Goal: Navigation & Orientation: Find specific page/section

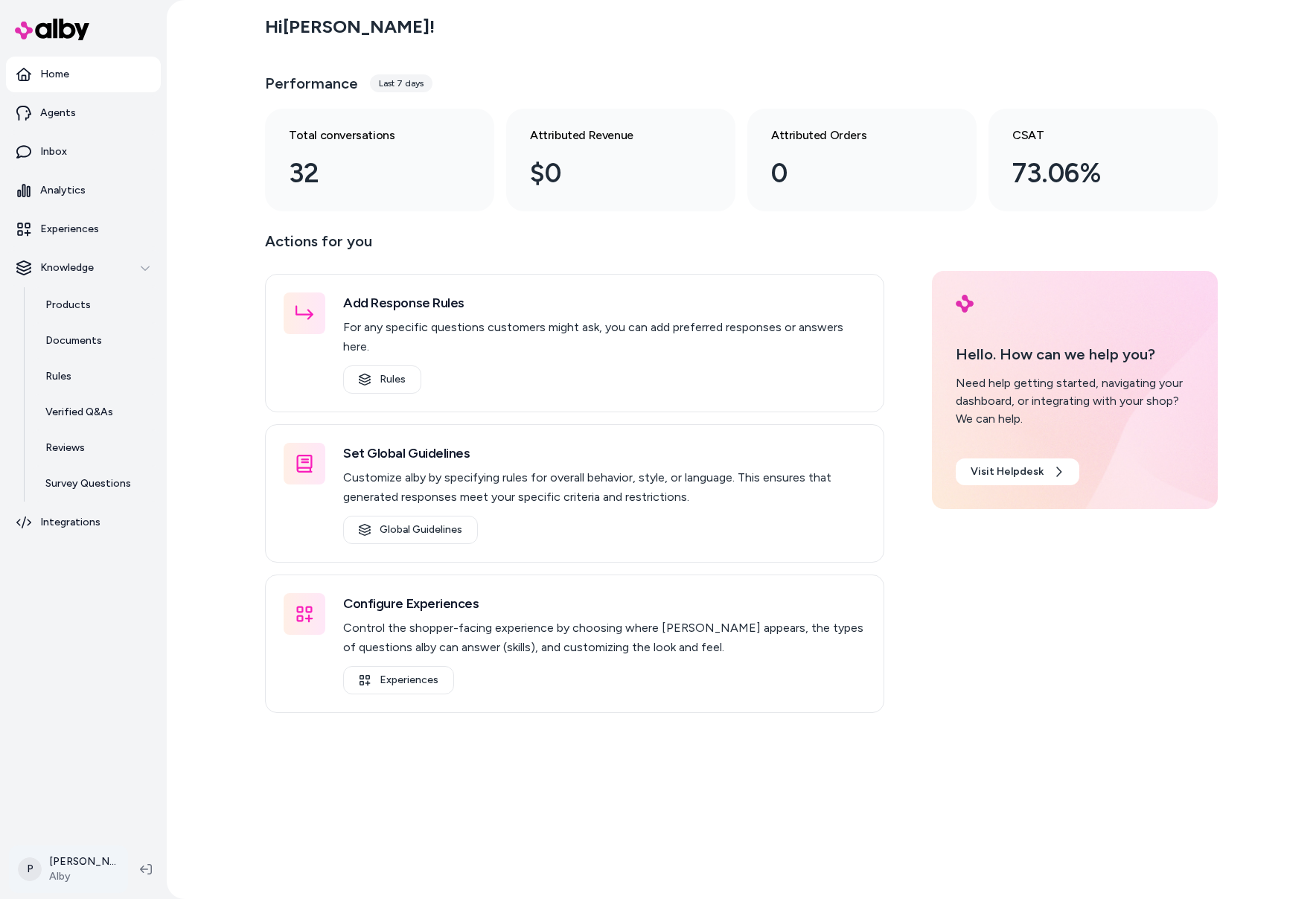
click at [65, 879] on html "Home Agents Inbox Analytics Experiences Knowledge Products Documents Rules Veri…" at bounding box center [658, 449] width 1316 height 899
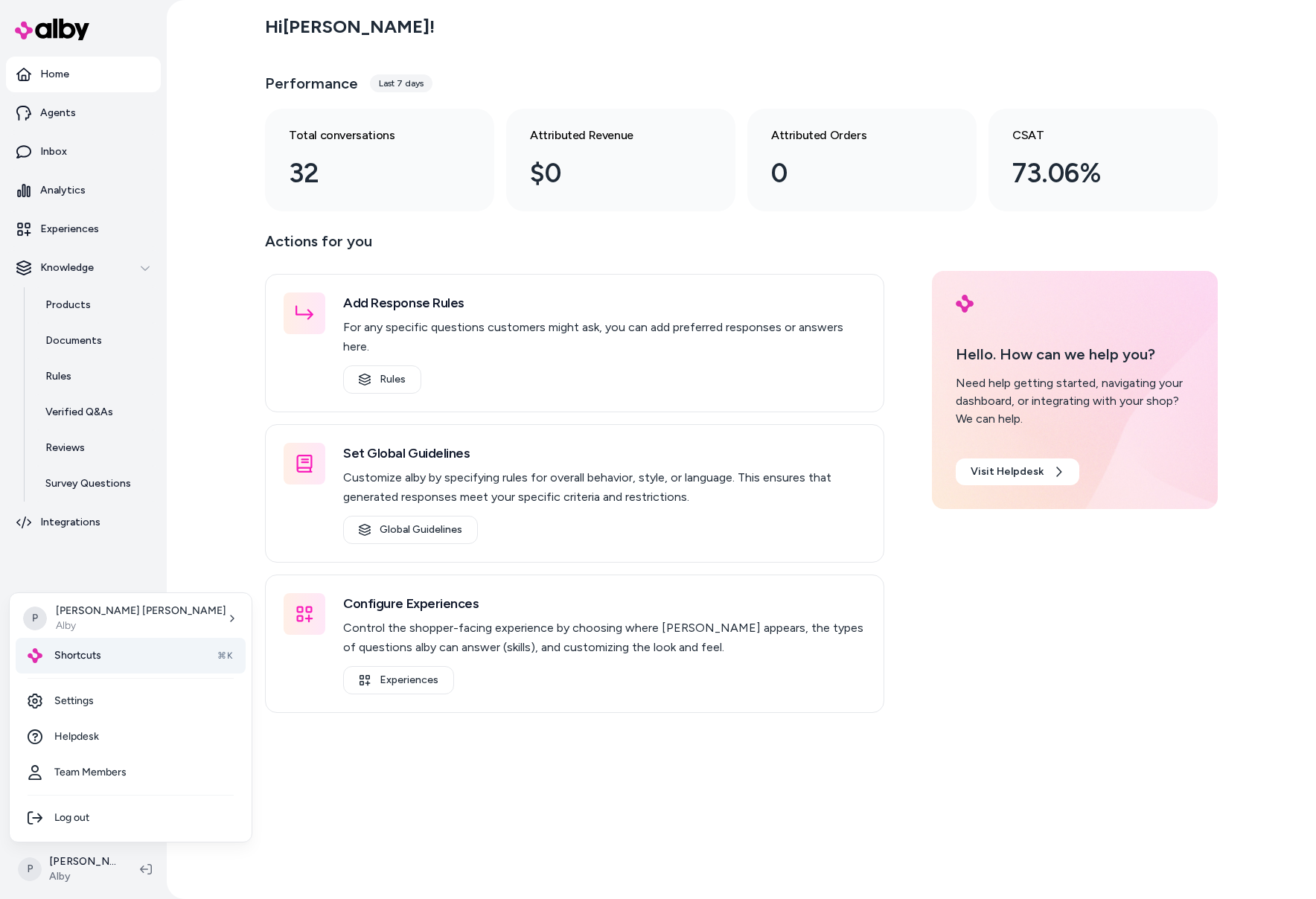
click at [92, 661] on span "Shortcuts" at bounding box center [77, 656] width 47 height 15
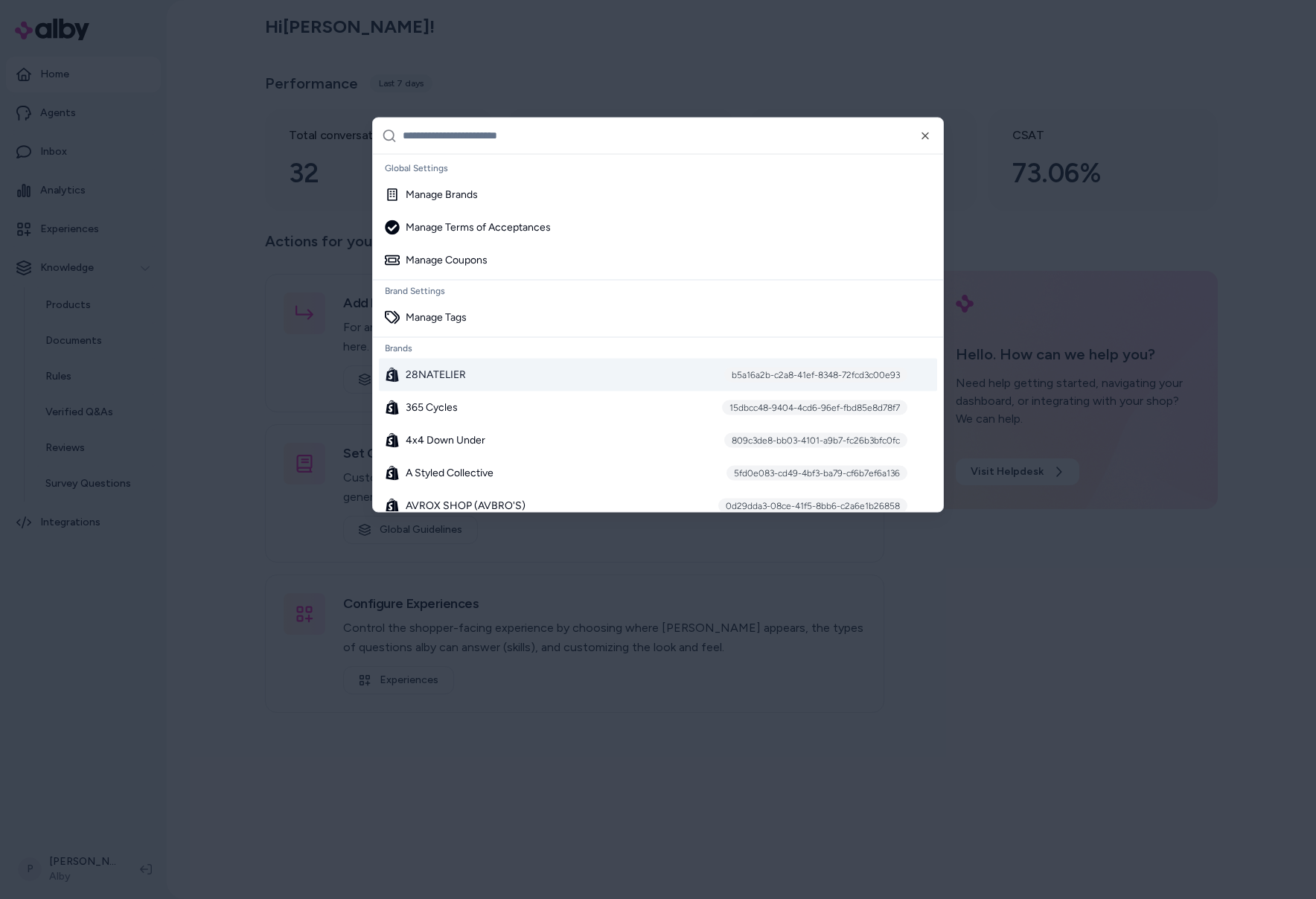
paste input "**********"
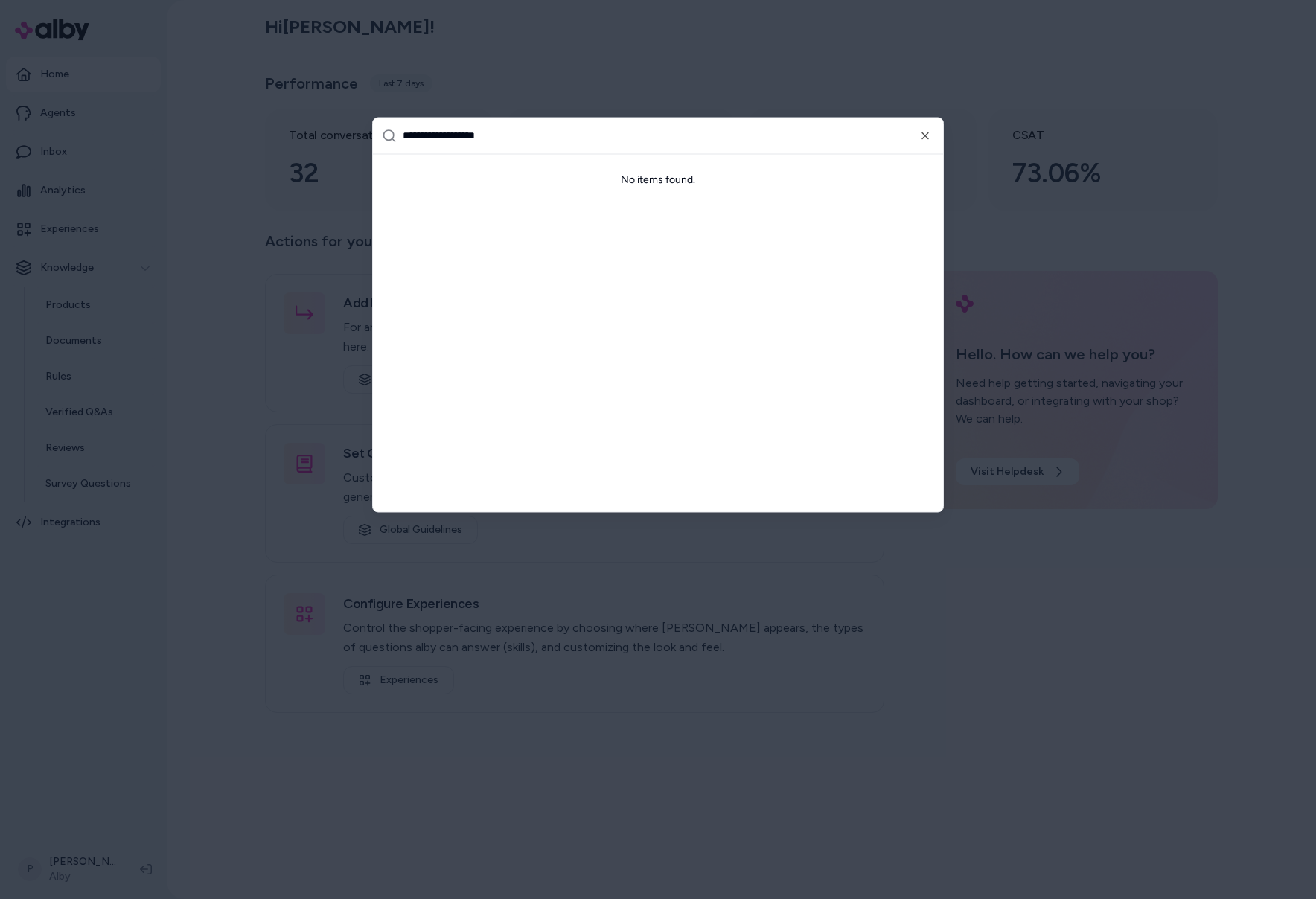
click at [446, 136] on input "**********" at bounding box center [668, 135] width 532 height 36
type input "**********"
click at [489, 189] on span "Essentia Collective Shop" at bounding box center [463, 194] width 115 height 15
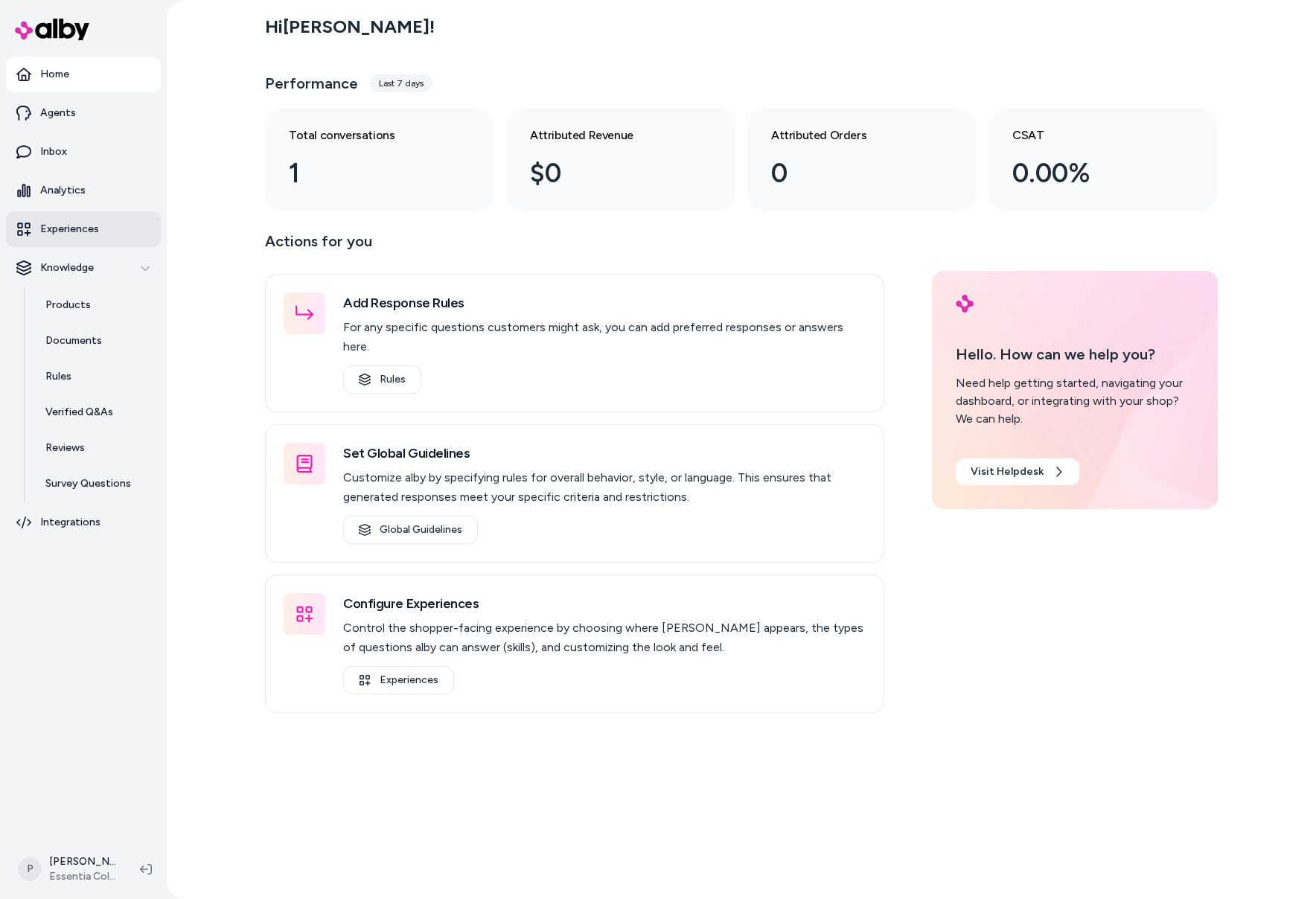
click at [85, 236] on link "Experiences" at bounding box center [83, 229] width 155 height 36
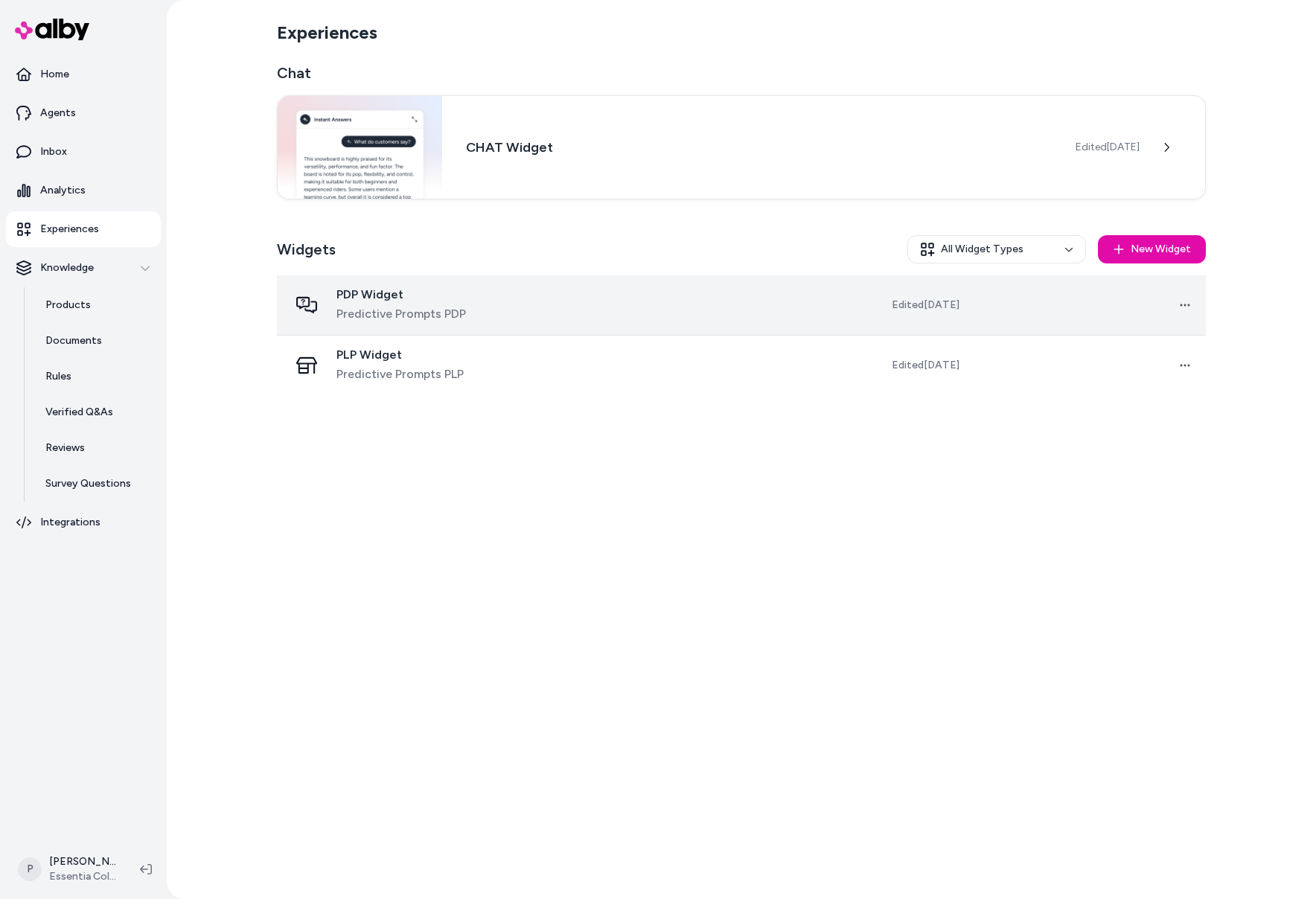
click at [495, 313] on div "PDP Widget Predictive Prompts PDP" at bounding box center [410, 305] width 243 height 36
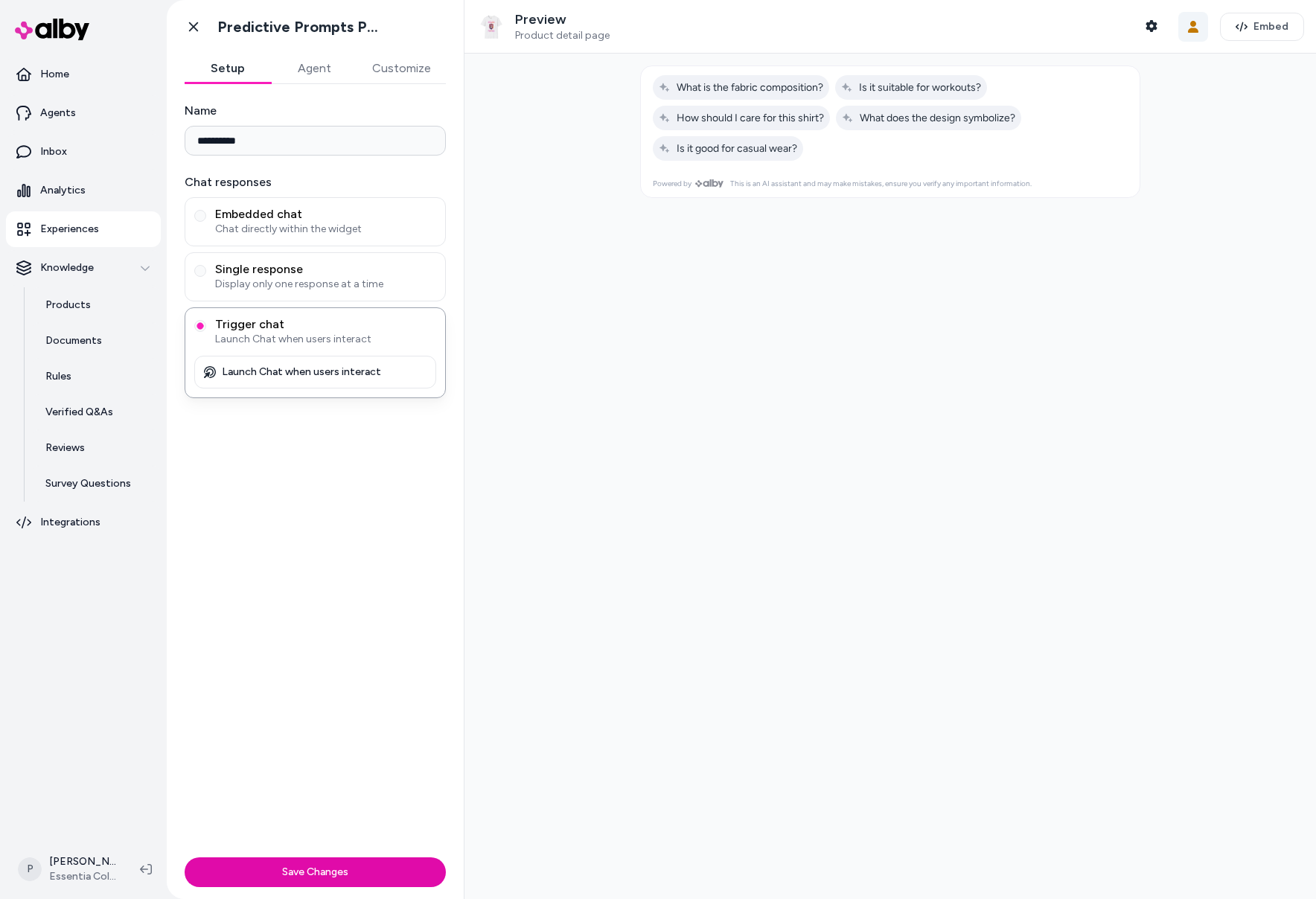
click at [1187, 26] on icon "button" at bounding box center [1193, 27] width 12 height 12
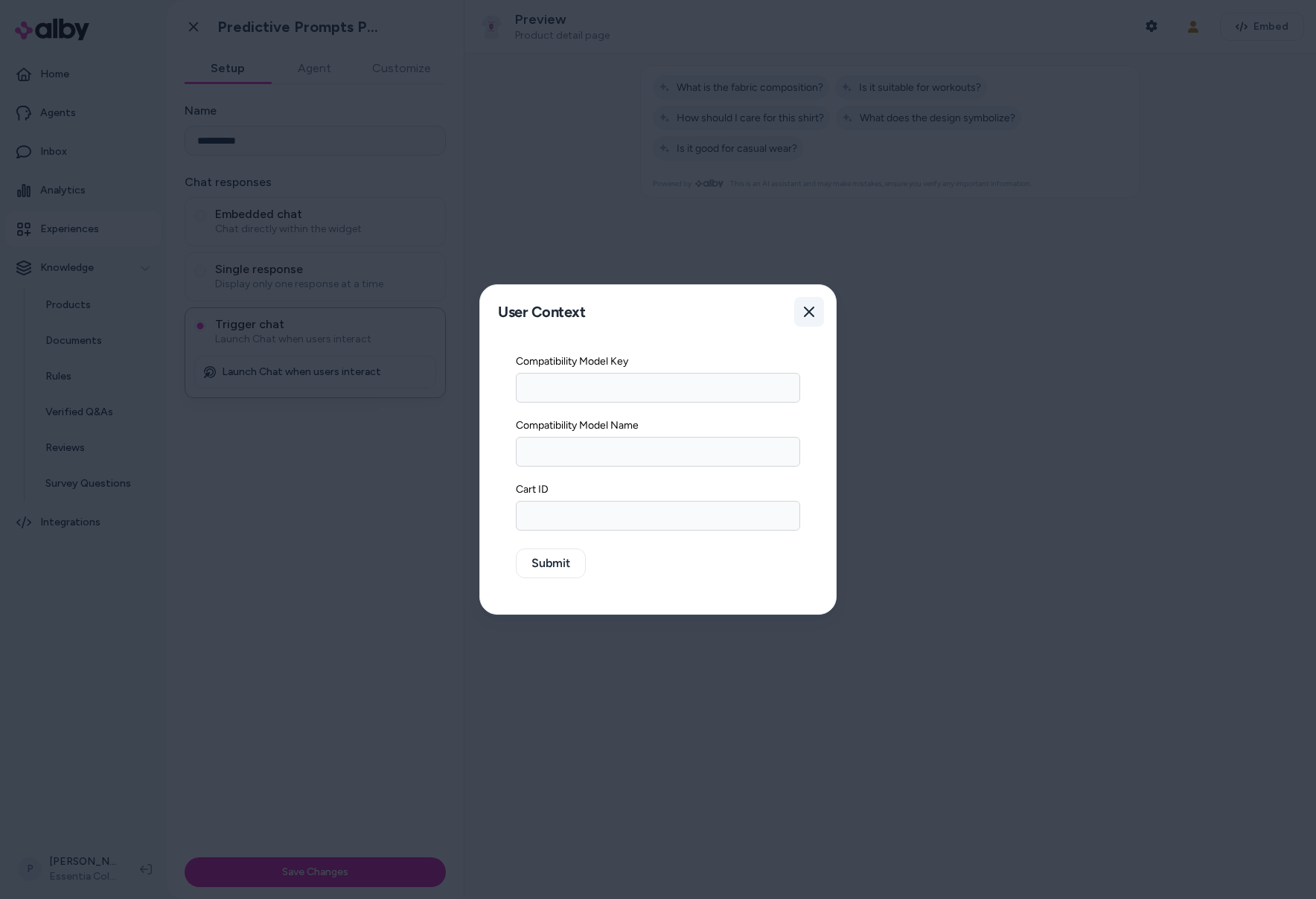
click at [810, 313] on icon "button" at bounding box center [809, 312] width 11 height 11
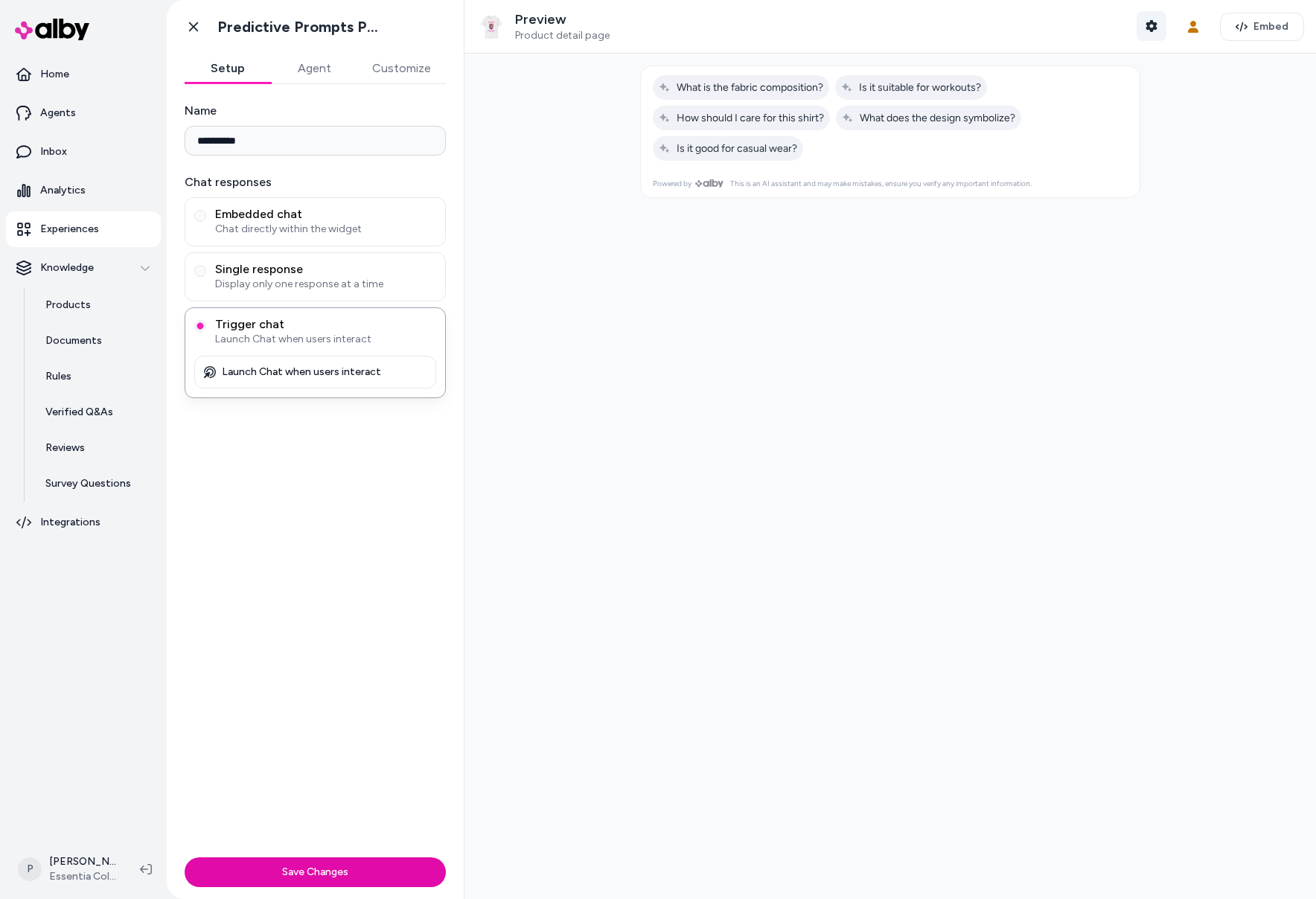
click at [1146, 28] on icon "button" at bounding box center [1151, 26] width 11 height 12
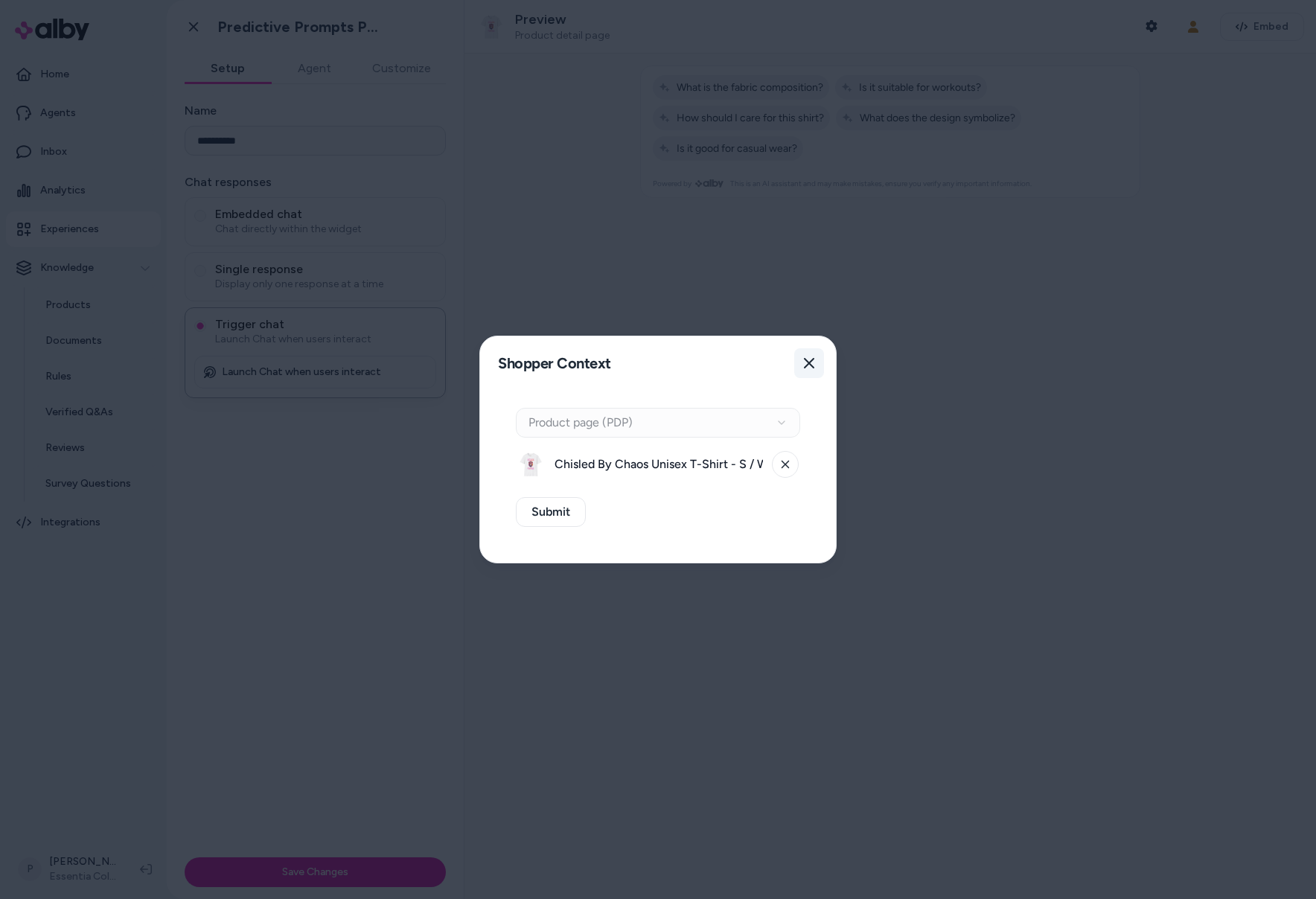
click at [800, 362] on button "Close" at bounding box center [809, 363] width 30 height 30
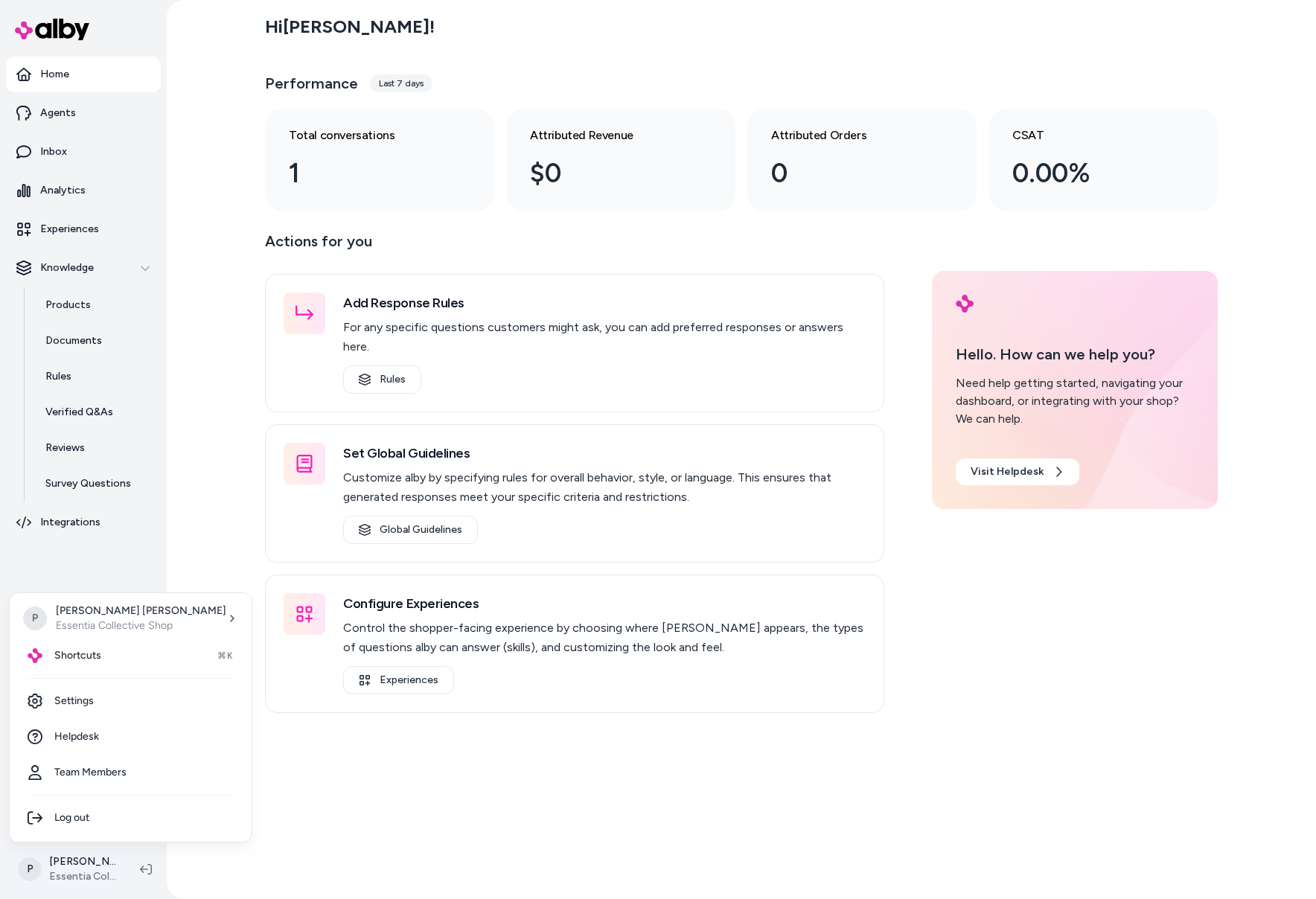
click at [43, 869] on html "Home Agents Inbox Analytics Experiences Knowledge Products Documents Rules Veri…" at bounding box center [658, 449] width 1316 height 899
click at [121, 652] on div "Shortcuts ⌘K" at bounding box center [130, 655] width 230 height 36
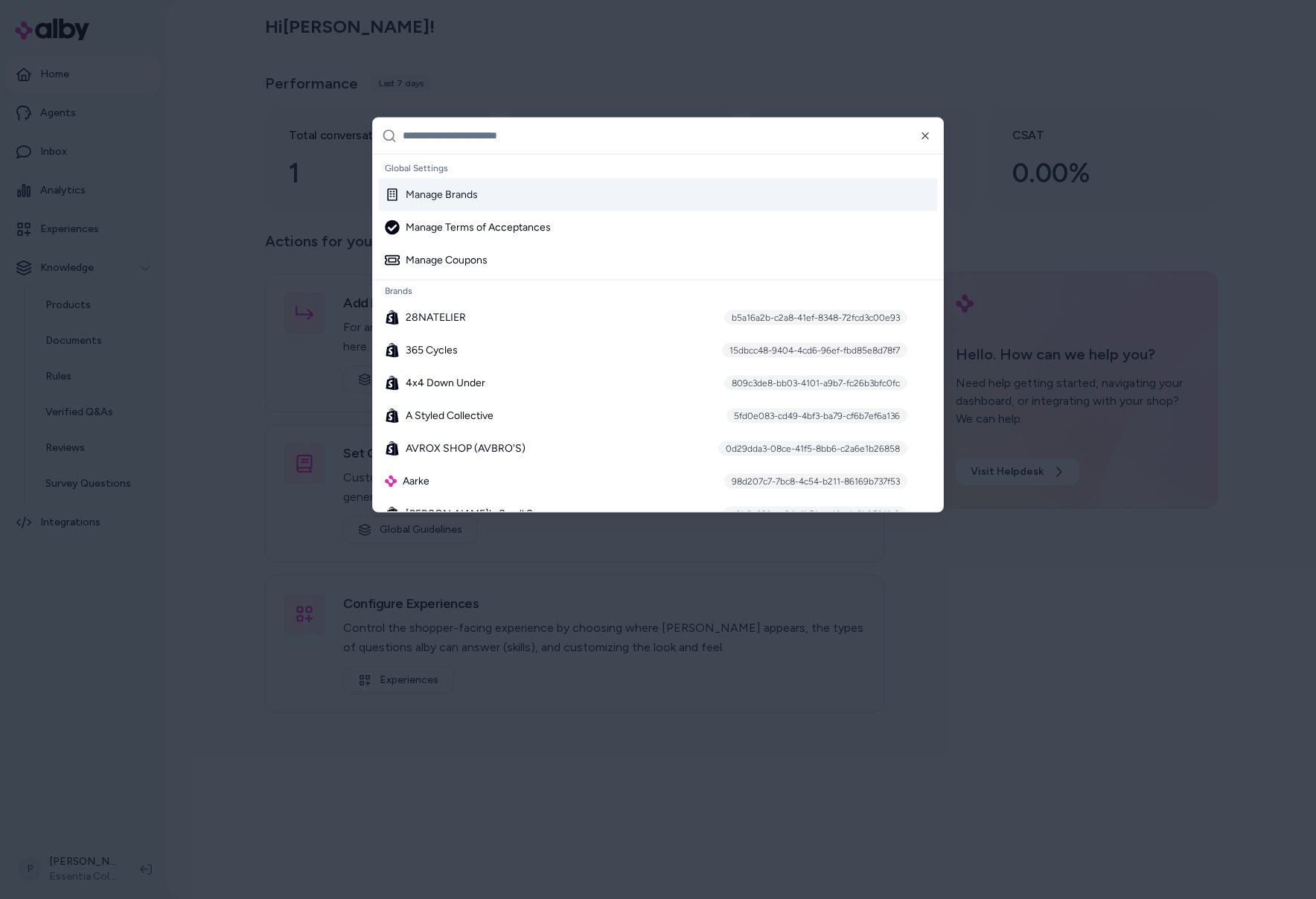
click at [452, 135] on input "text" at bounding box center [668, 135] width 532 height 36
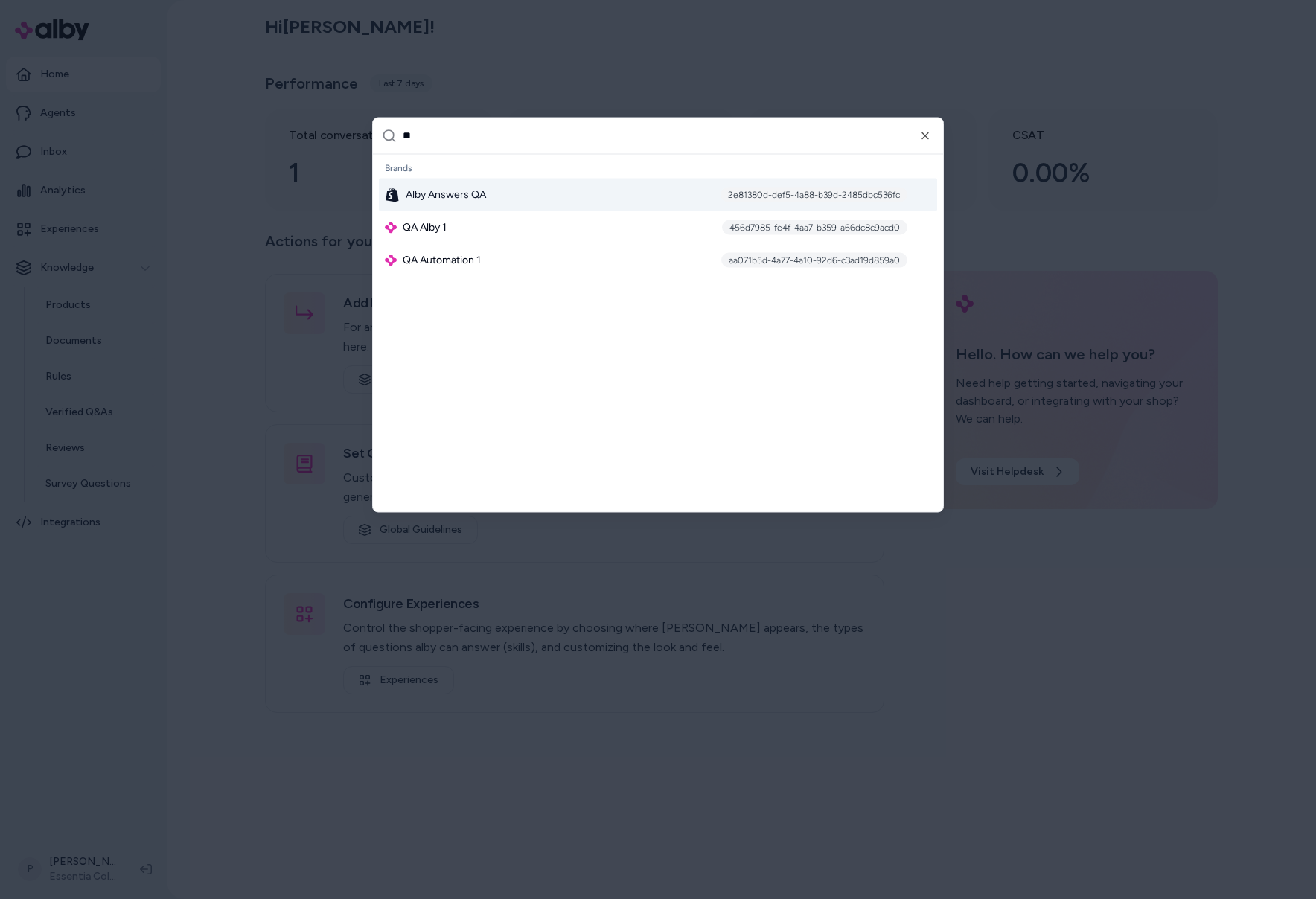
type input "**"
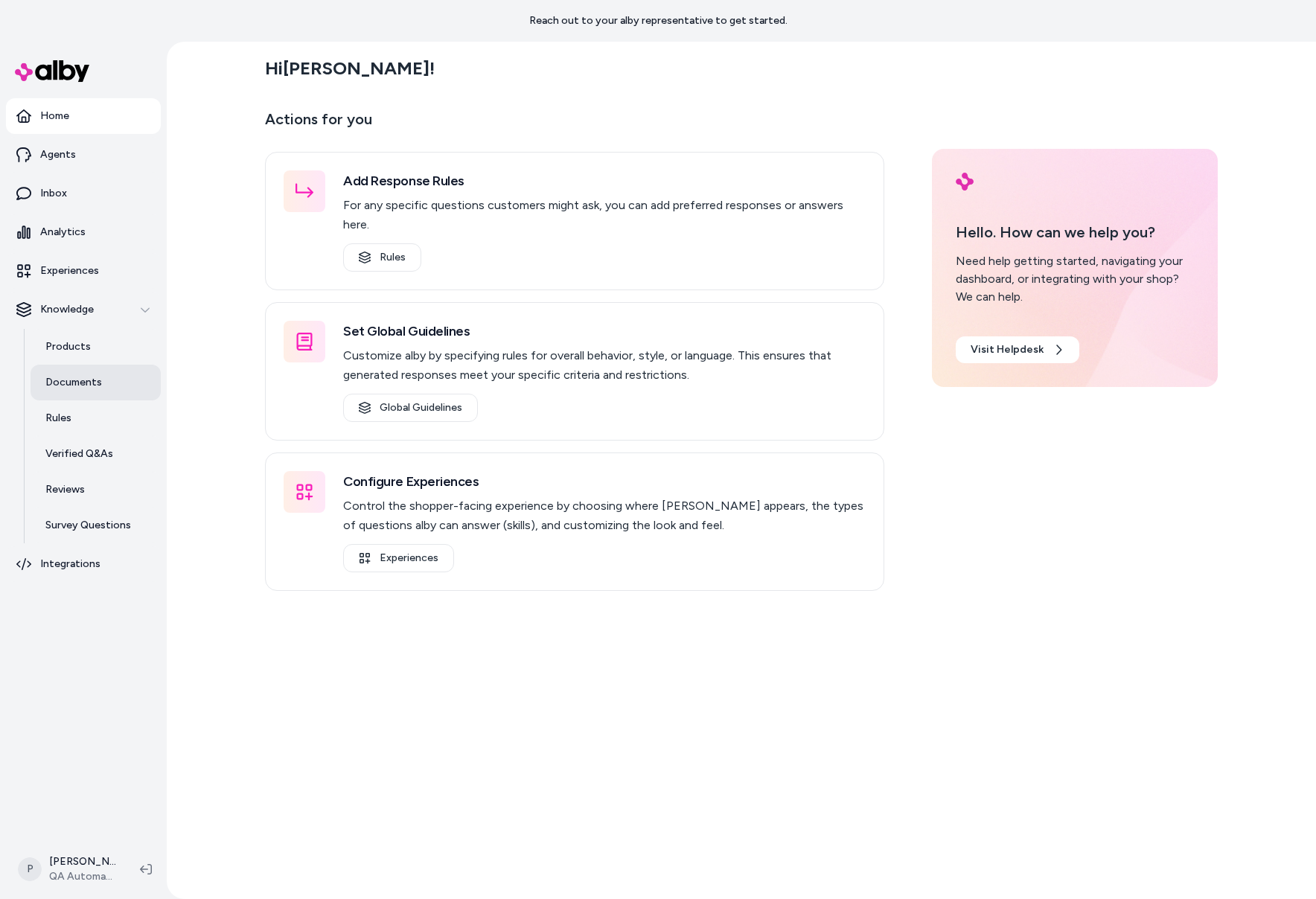
click at [109, 387] on link "Documents" at bounding box center [95, 382] width 130 height 36
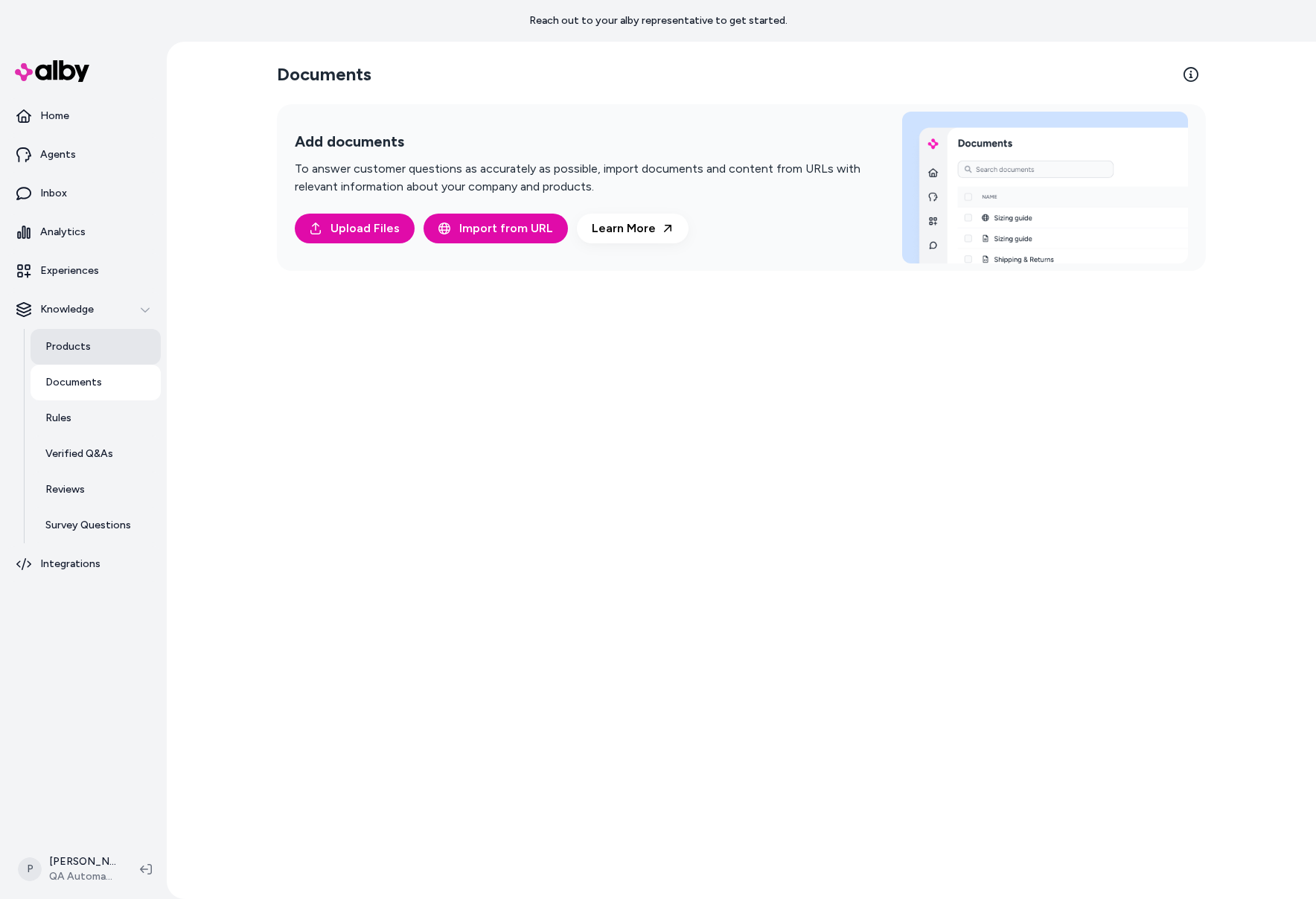
click at [78, 335] on link "Products" at bounding box center [95, 346] width 130 height 36
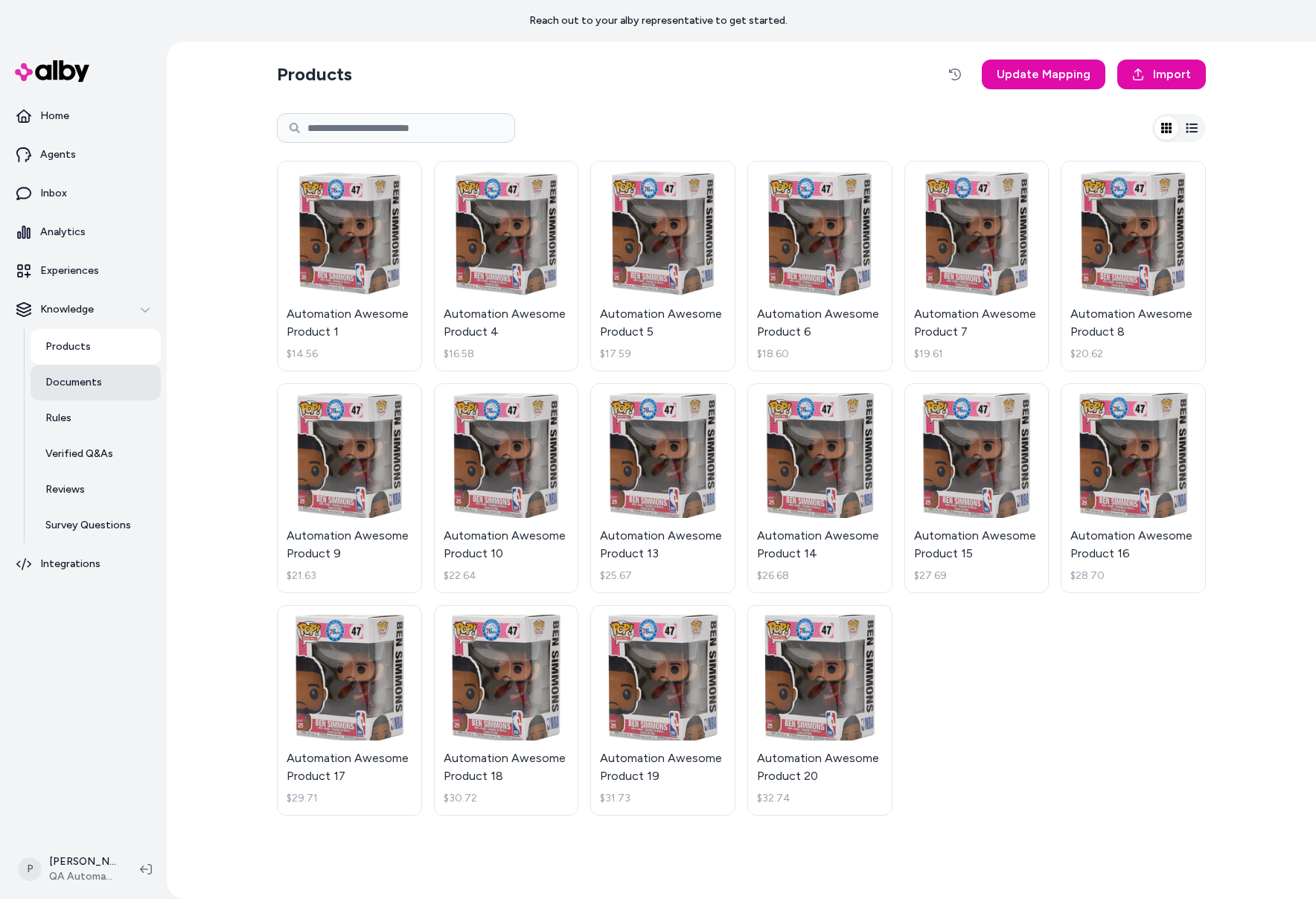
click at [112, 387] on link "Documents" at bounding box center [95, 382] width 130 height 36
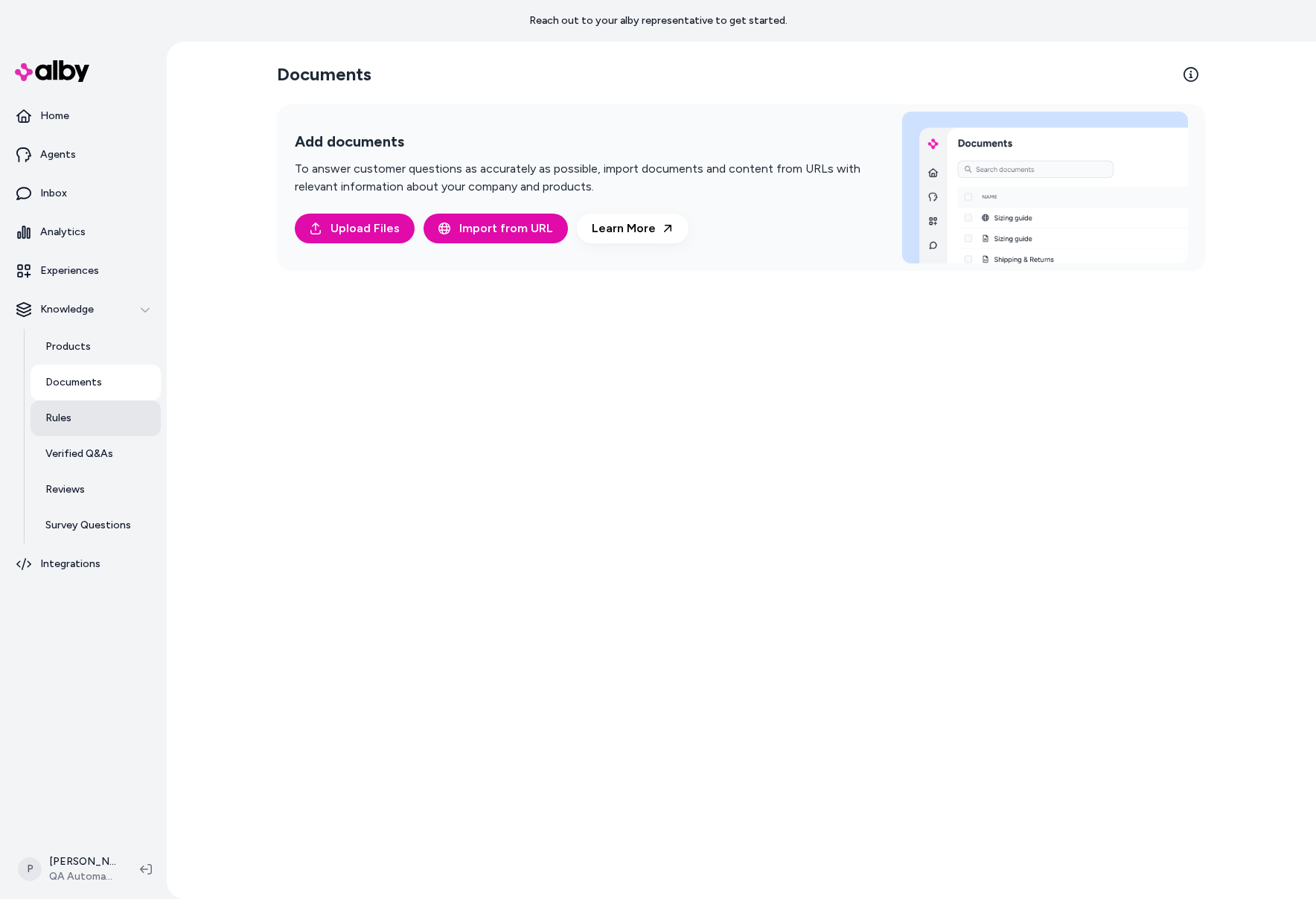
click at [105, 417] on link "Rules" at bounding box center [95, 418] width 130 height 36
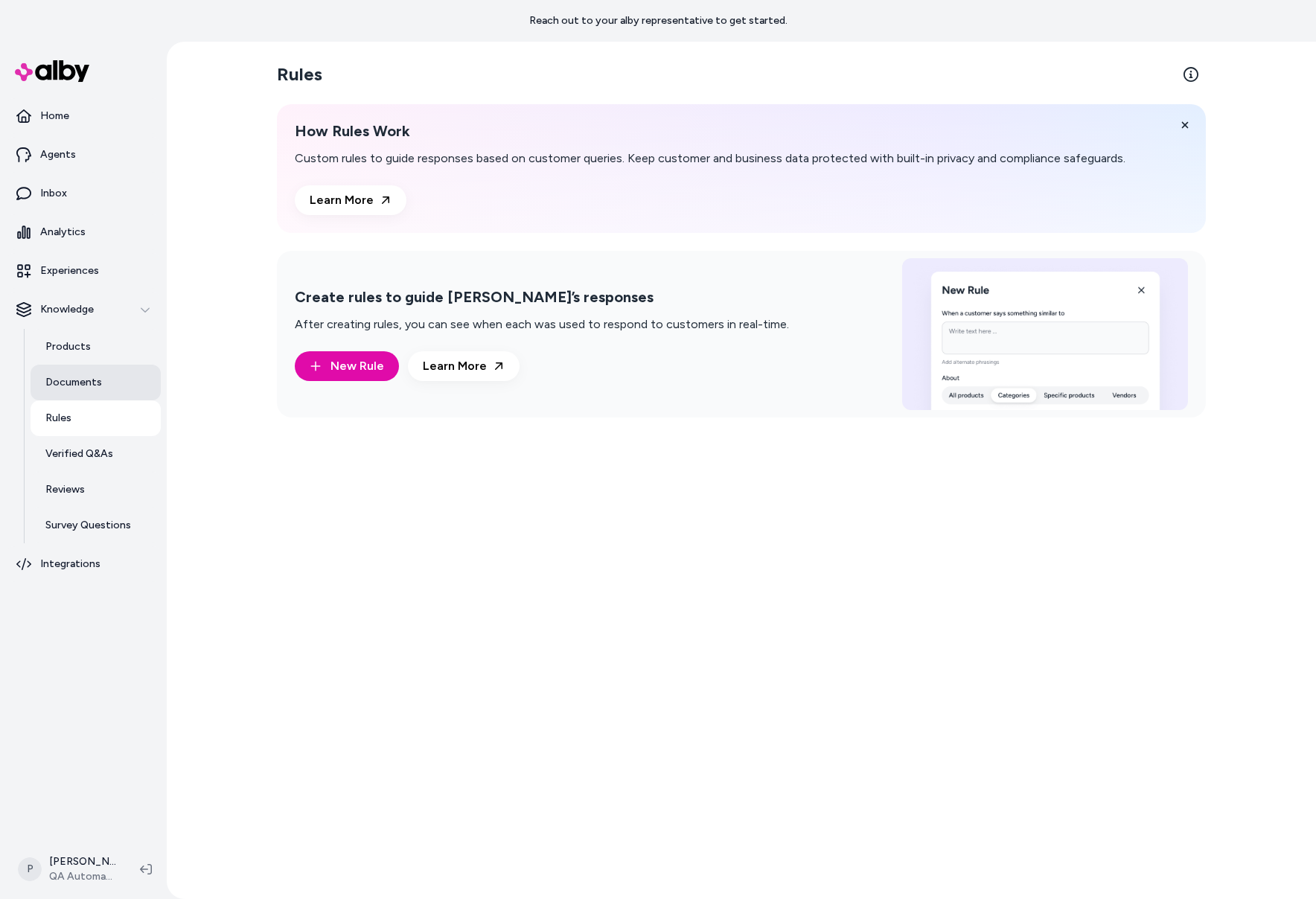
click at [109, 385] on link "Documents" at bounding box center [95, 382] width 130 height 36
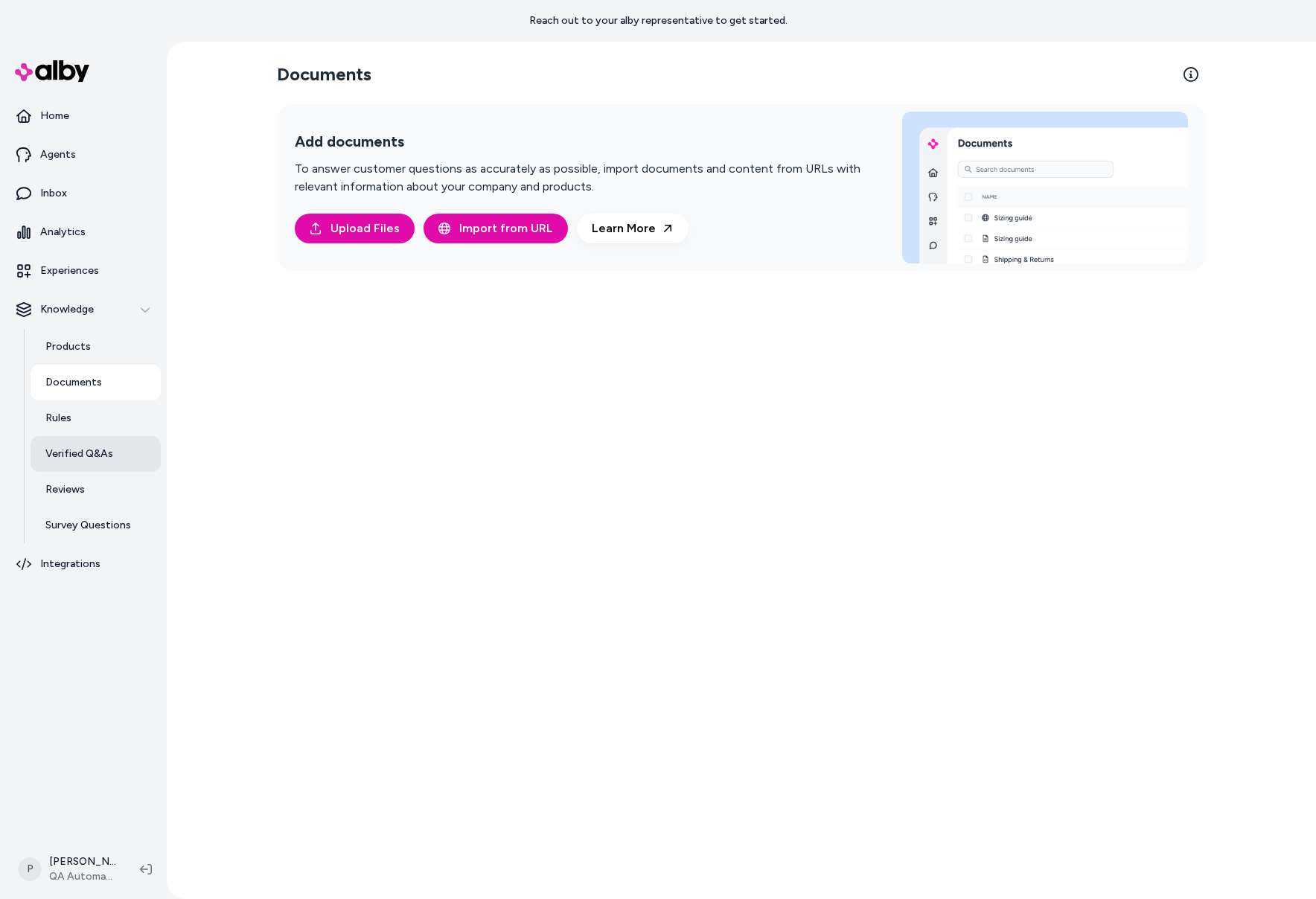
click at [102, 438] on link "Verified Q&As" at bounding box center [95, 454] width 130 height 36
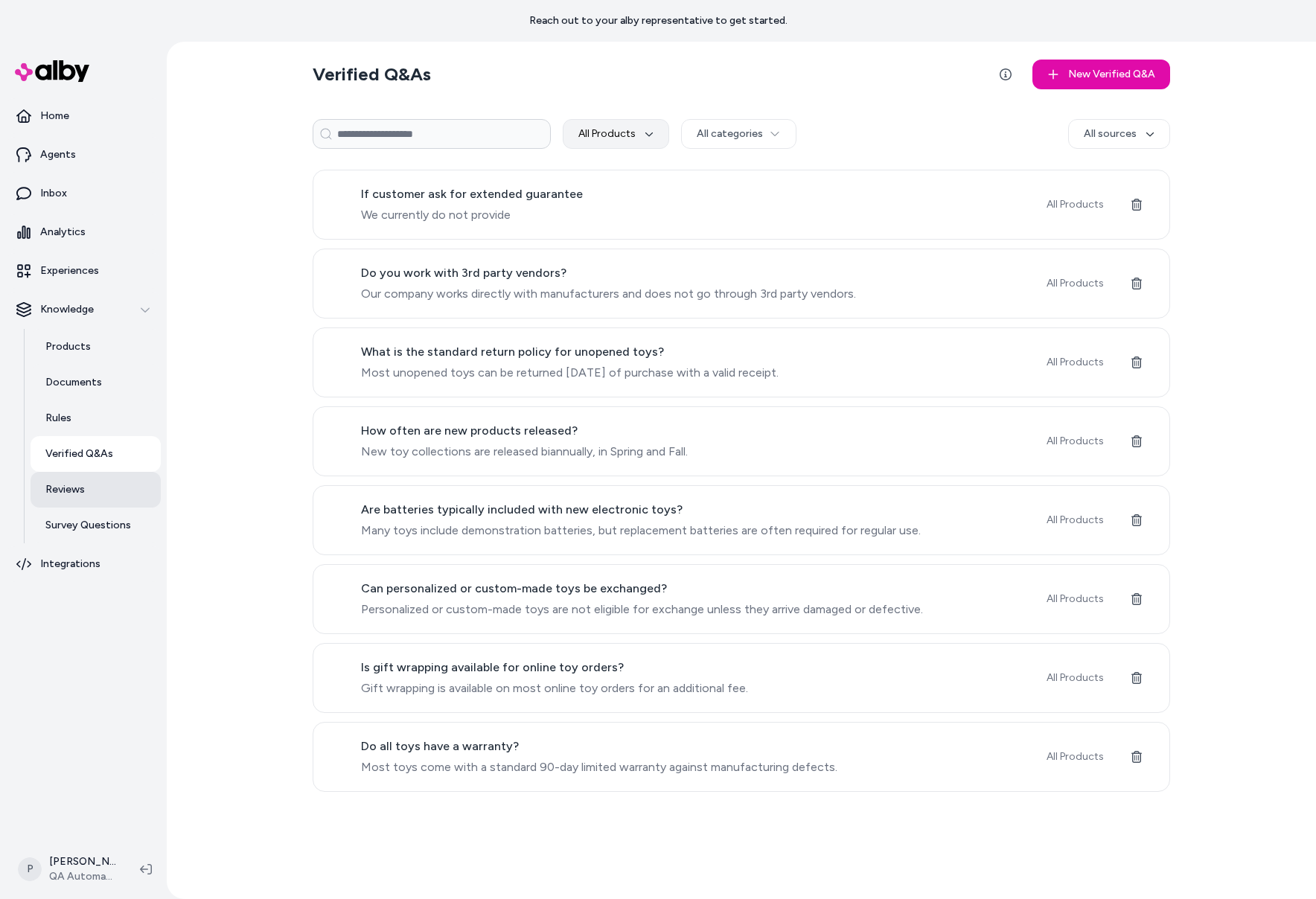
click at [95, 480] on link "Reviews" at bounding box center [95, 490] width 130 height 36
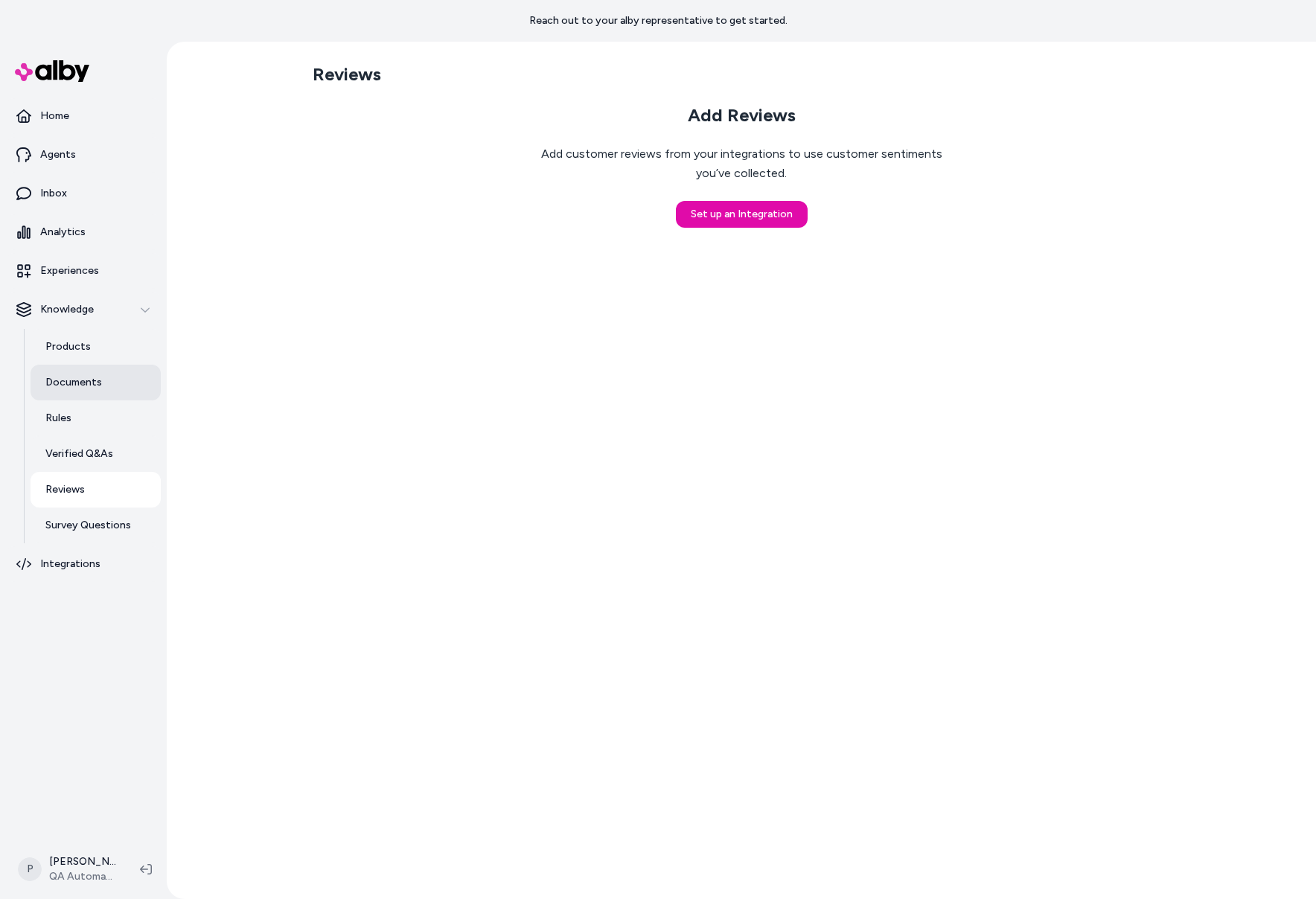
click at [104, 387] on link "Documents" at bounding box center [95, 382] width 130 height 36
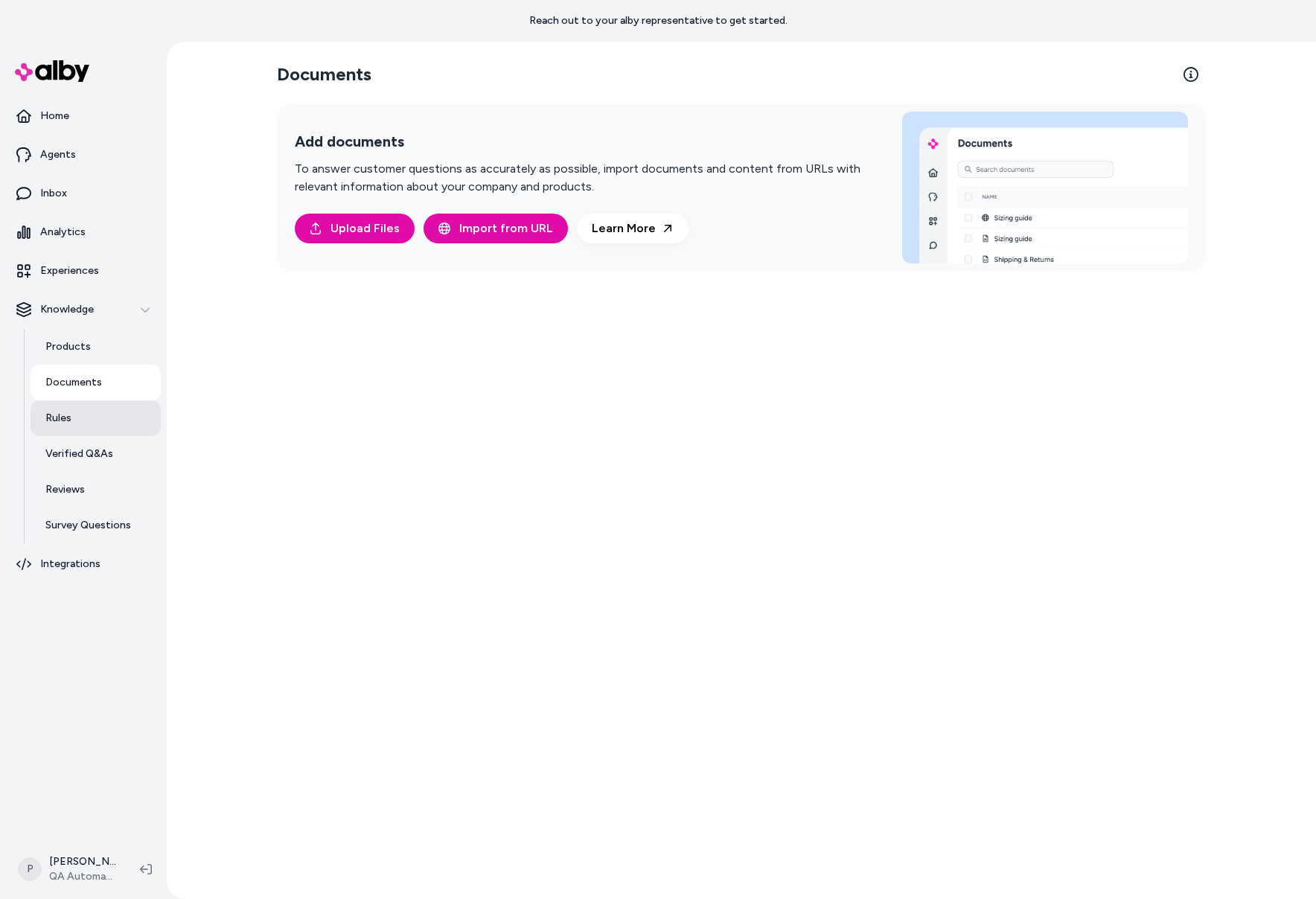
click at [98, 426] on link "Rules" at bounding box center [95, 418] width 130 height 36
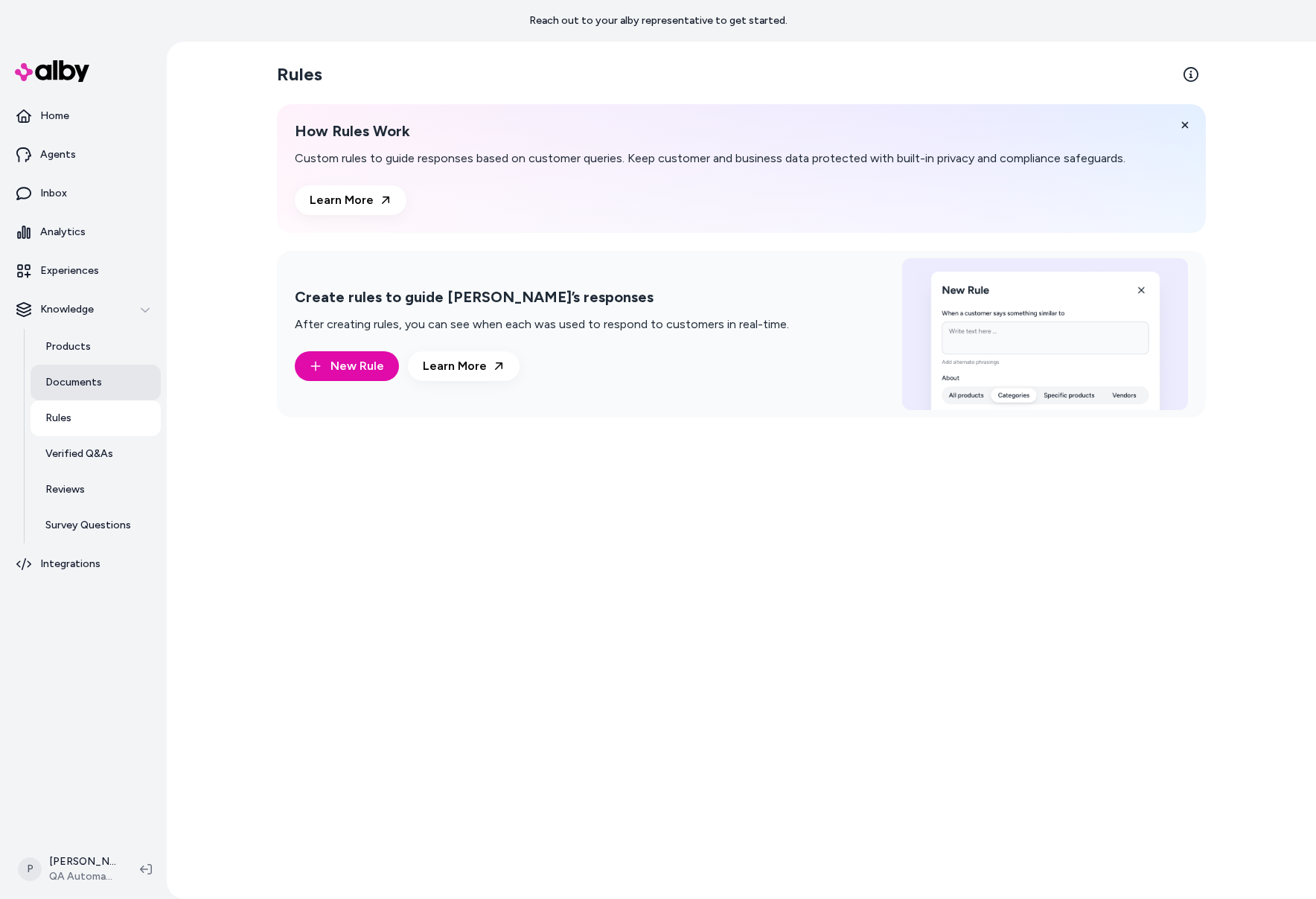
click at [107, 386] on link "Documents" at bounding box center [95, 382] width 130 height 36
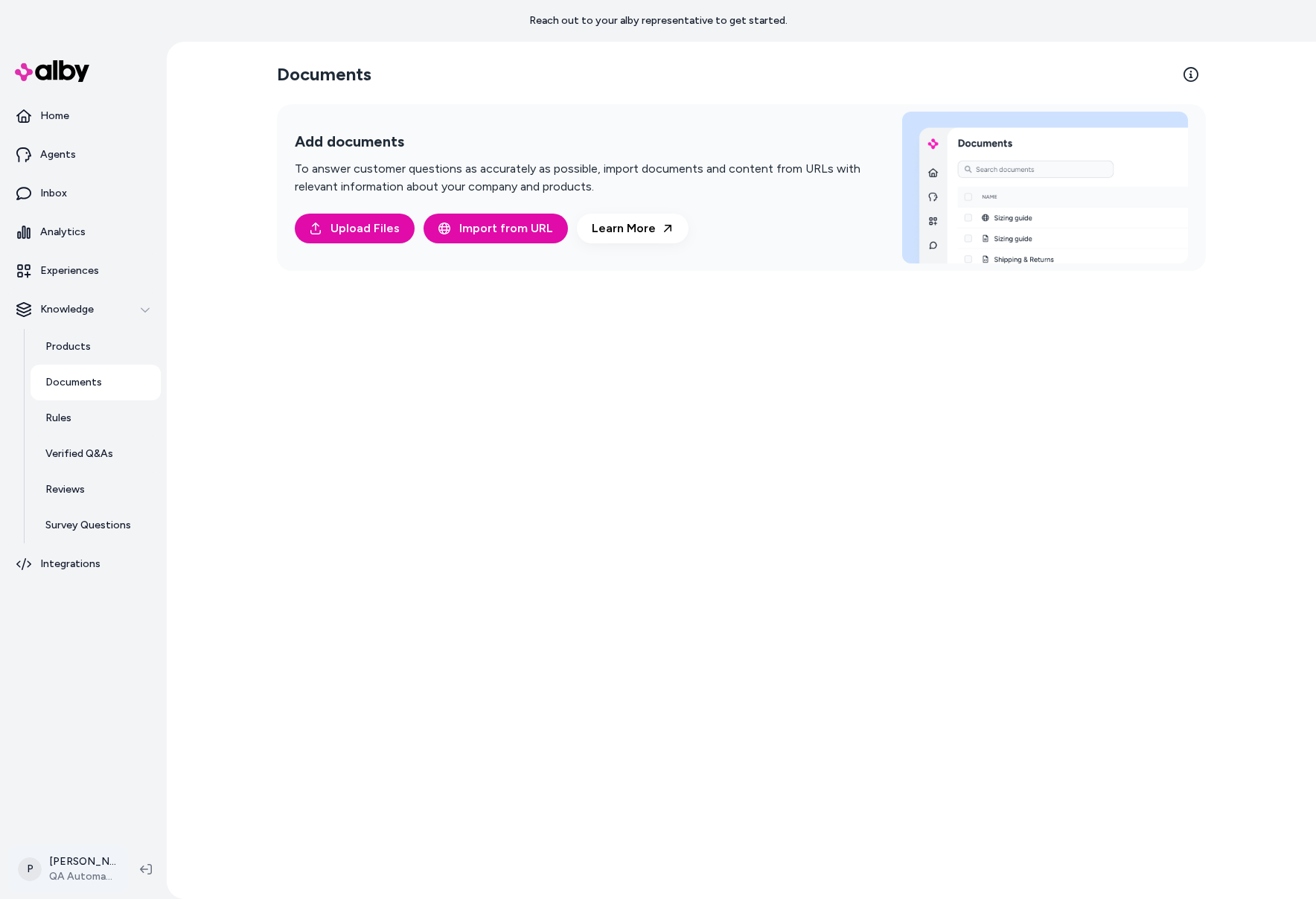
click at [92, 864] on html "Reach out to your alby representative to get started. Home Agents Inbox Analyti…" at bounding box center [658, 449] width 1316 height 899
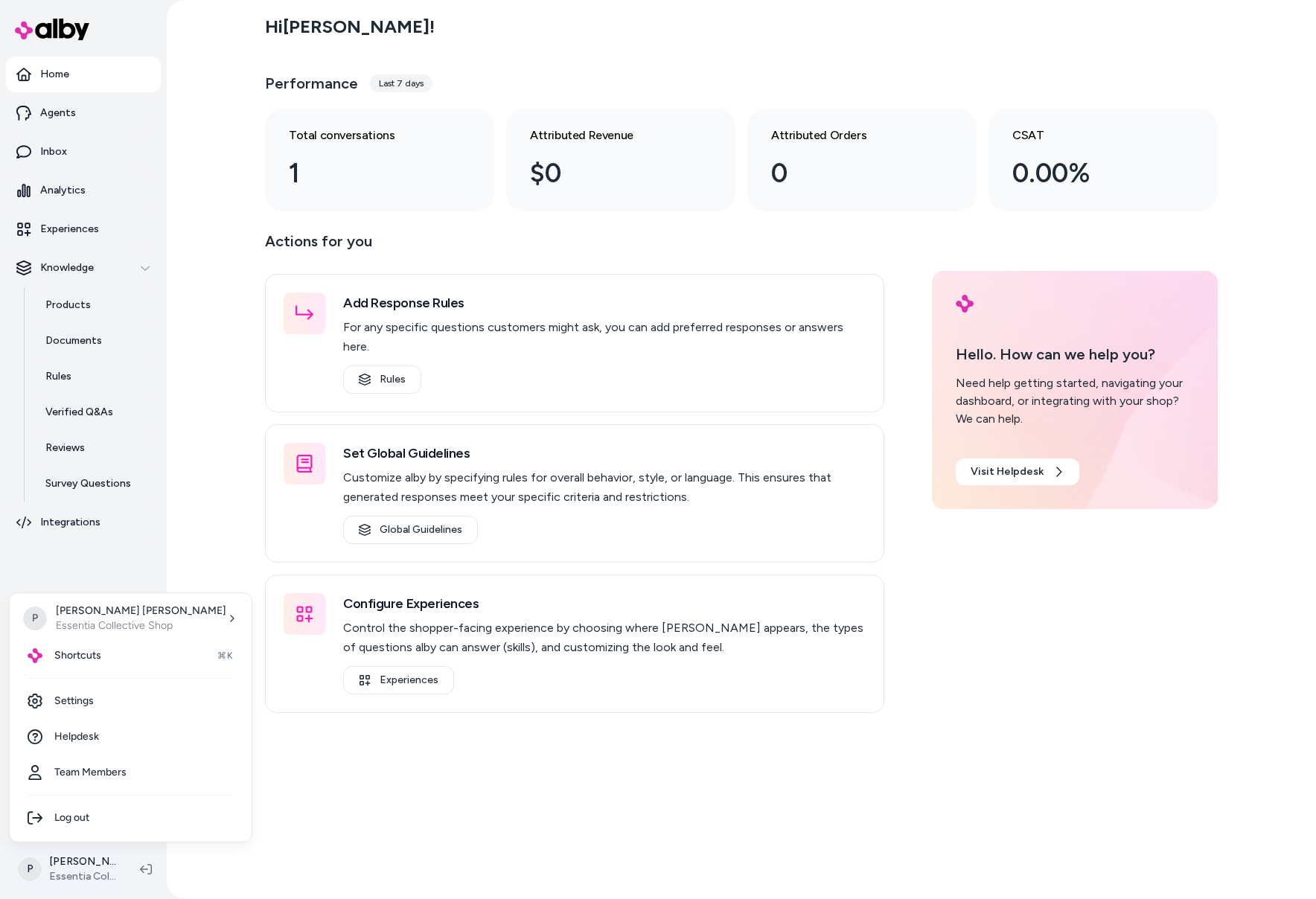
click at [71, 859] on html "Home Agents Inbox Analytics Experiences Knowledge Products Documents Rules Veri…" at bounding box center [658, 449] width 1316 height 899
click at [88, 655] on span "Shortcuts" at bounding box center [77, 656] width 47 height 15
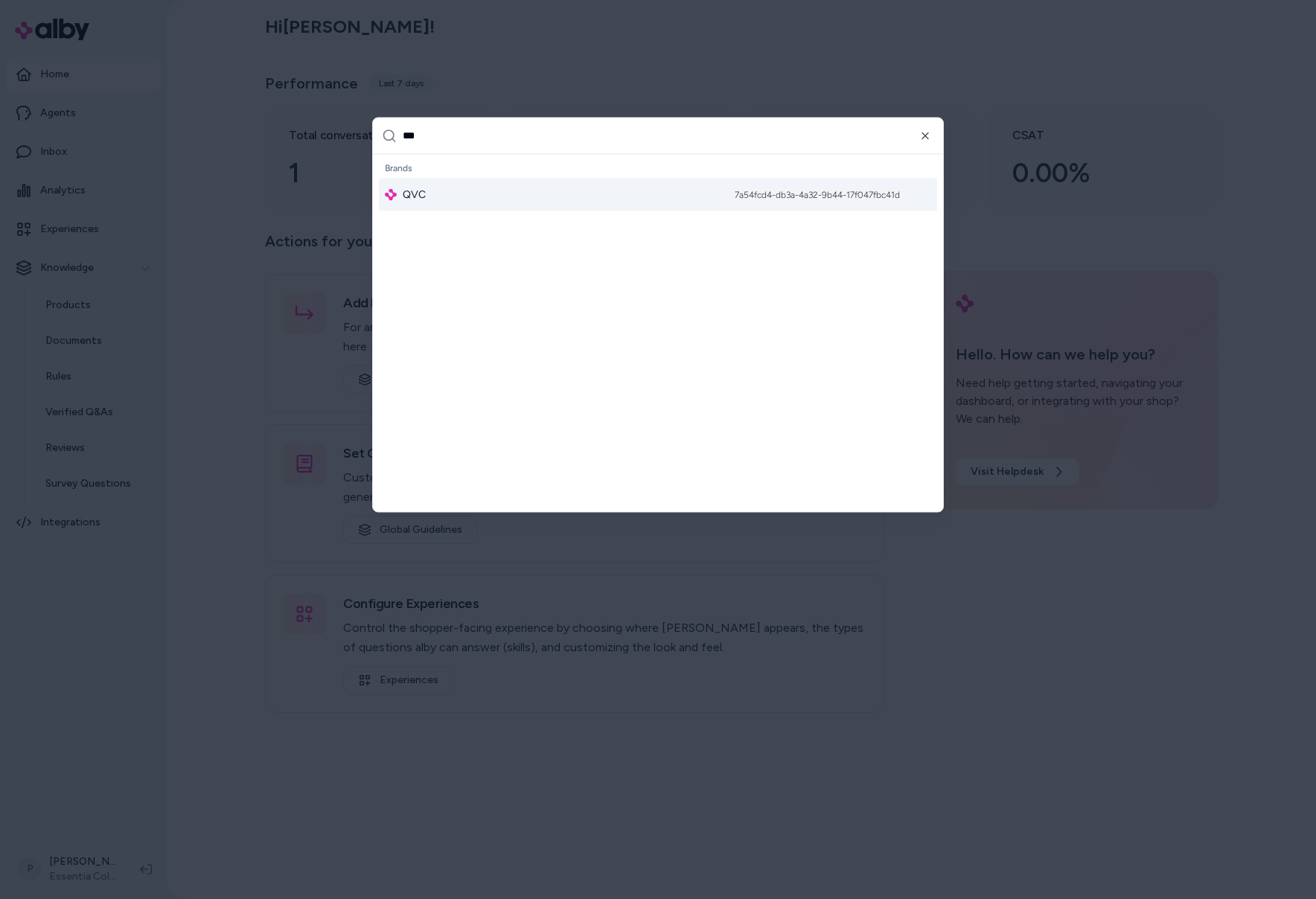
type input "***"
click at [530, 202] on div "QVC 7a54fcd4-db3a-4a32-9b44-17f047fbc41d" at bounding box center [658, 194] width 558 height 33
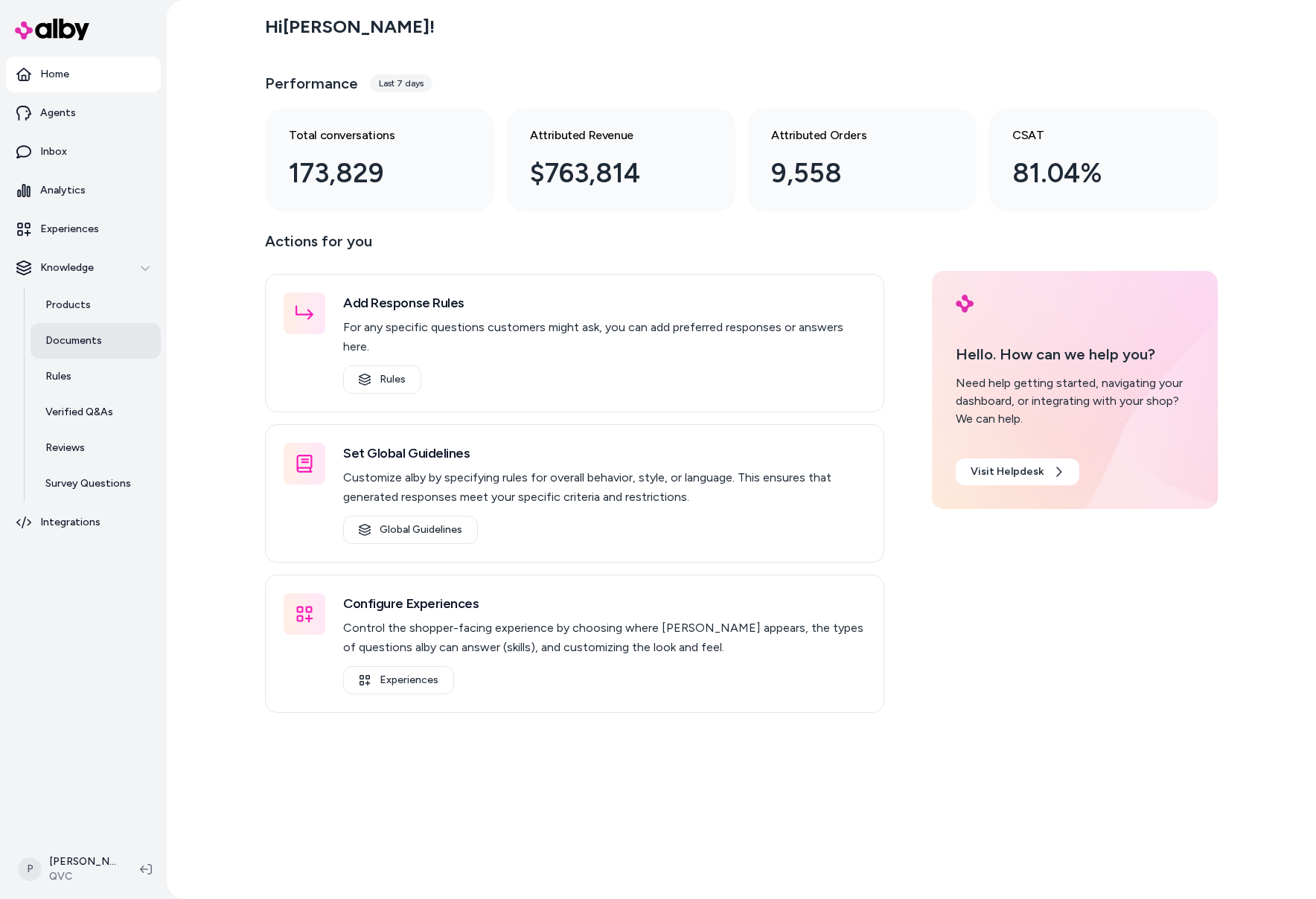
click at [66, 350] on link "Documents" at bounding box center [95, 341] width 130 height 36
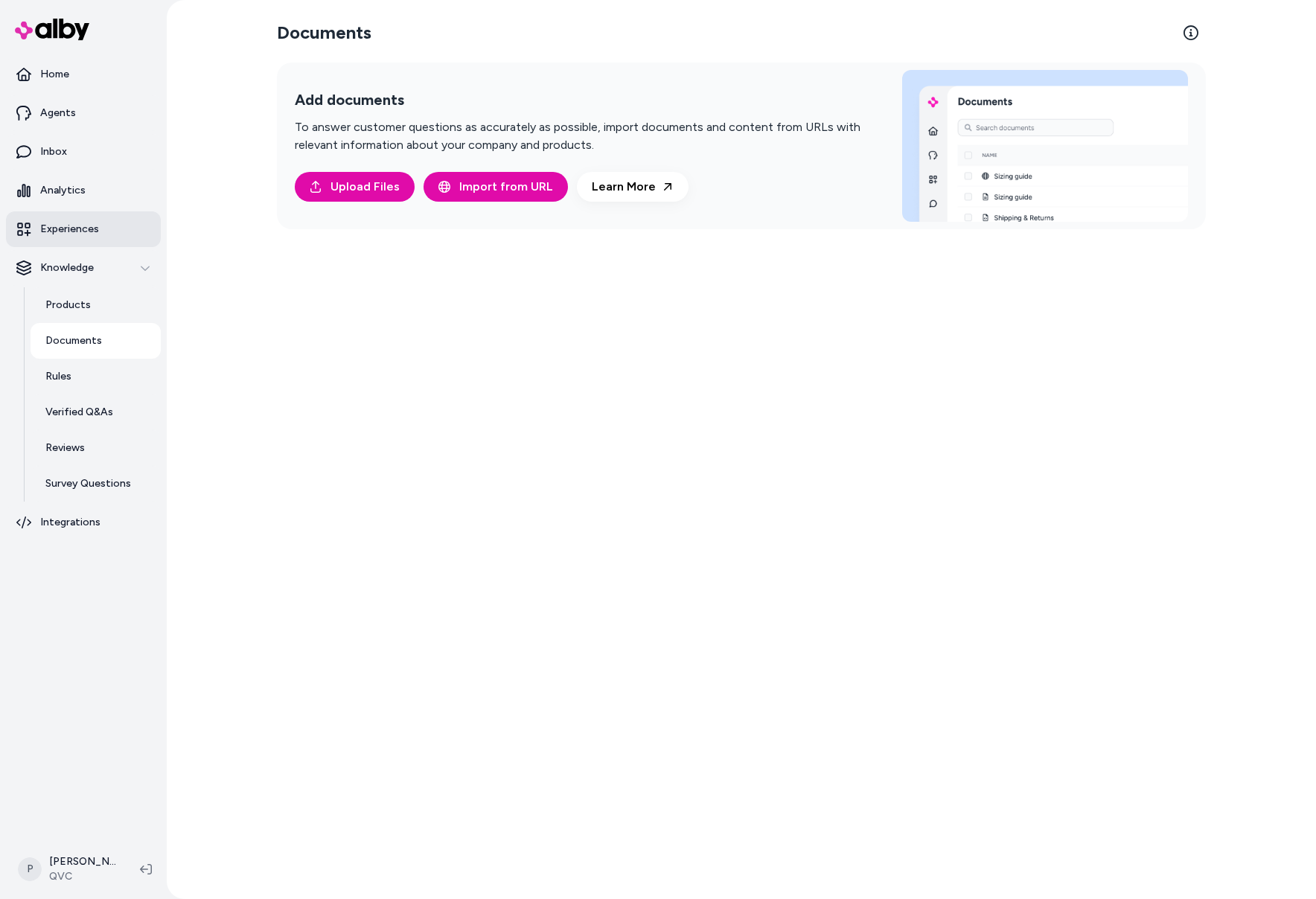
click at [70, 222] on p "Experiences" at bounding box center [69, 230] width 59 height 15
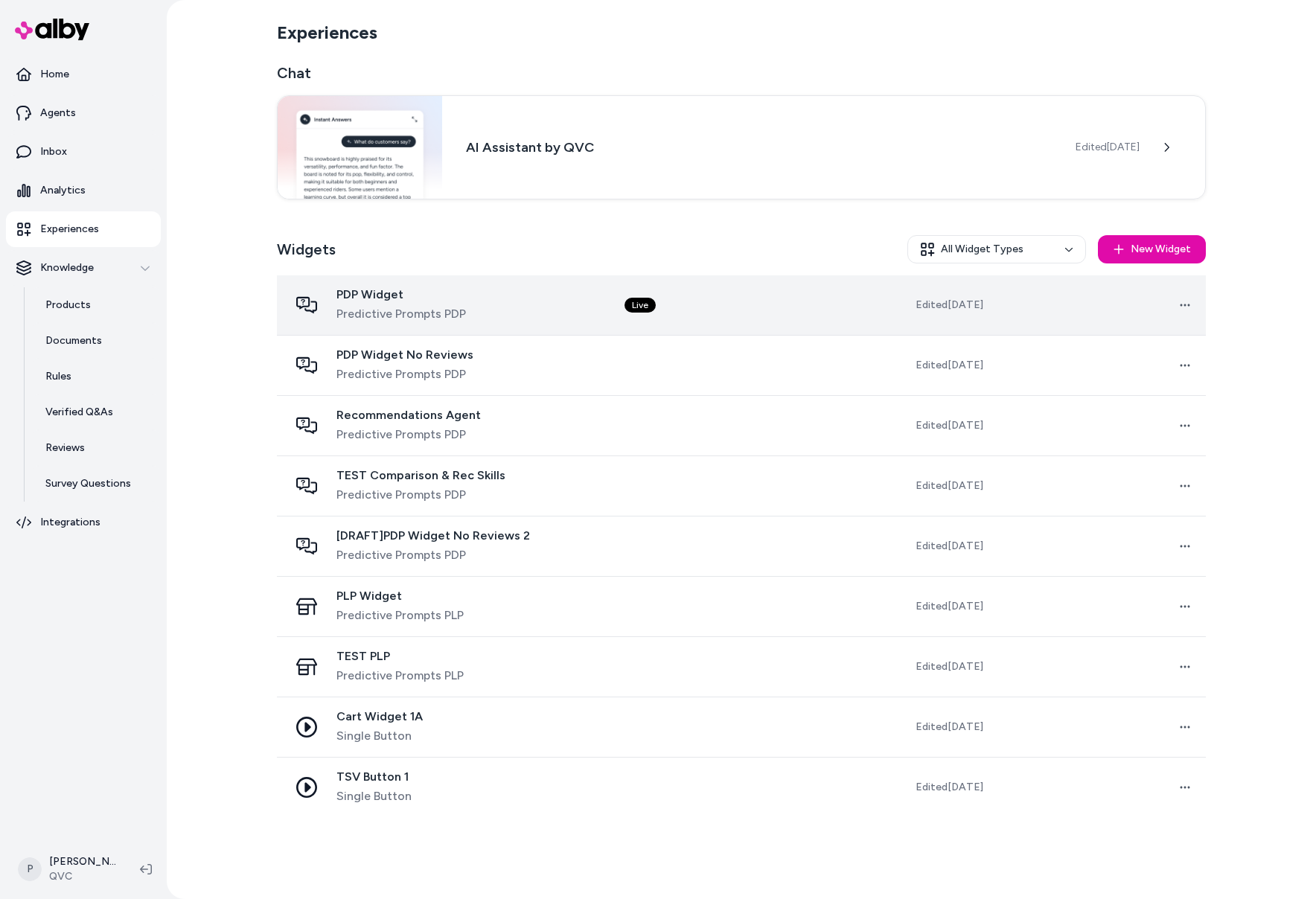
click at [550, 310] on div "PDP Widget Predictive Prompts PDP" at bounding box center [445, 305] width 312 height 36
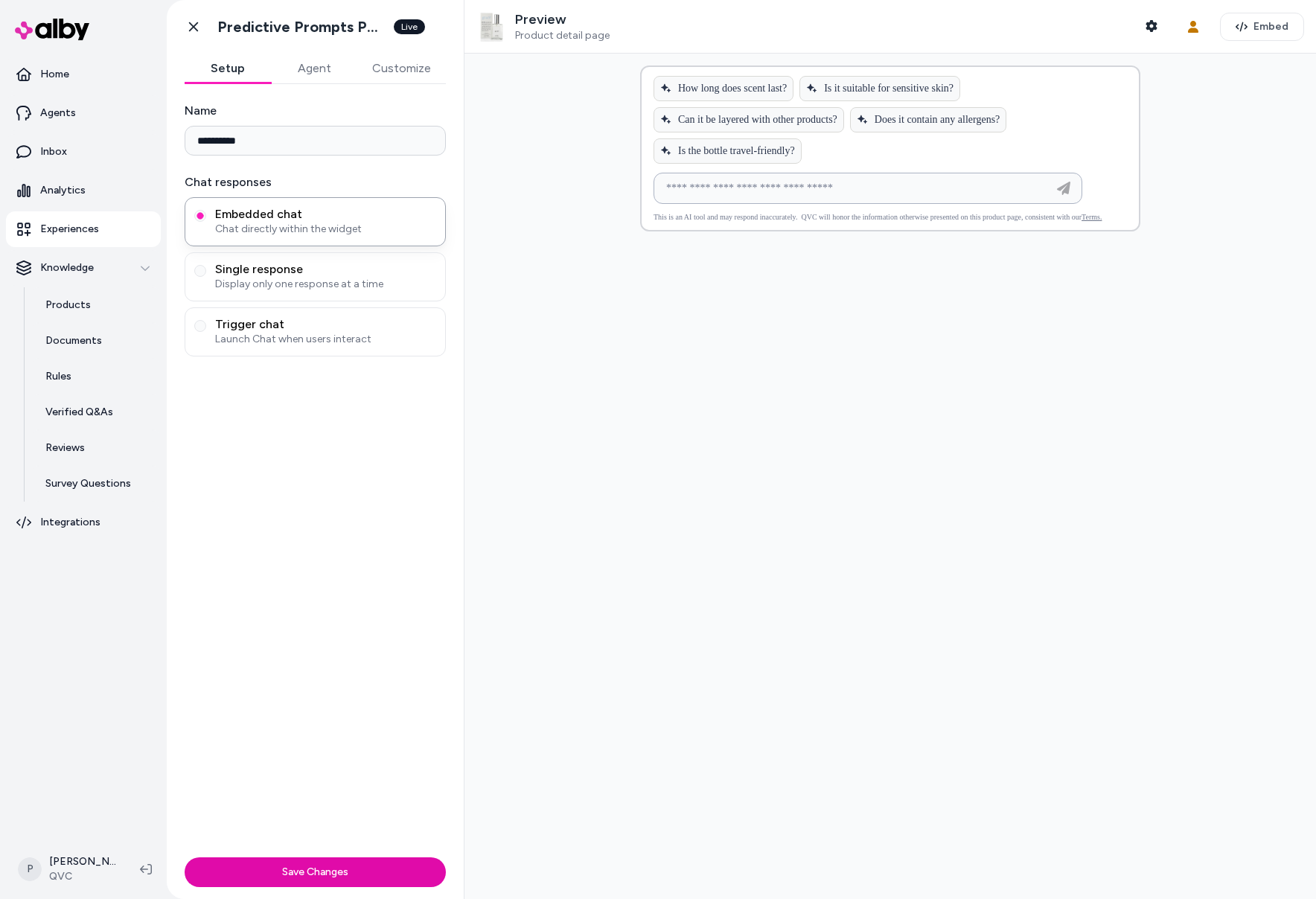
click at [763, 190] on input at bounding box center [853, 188] width 391 height 18
type input "**********"
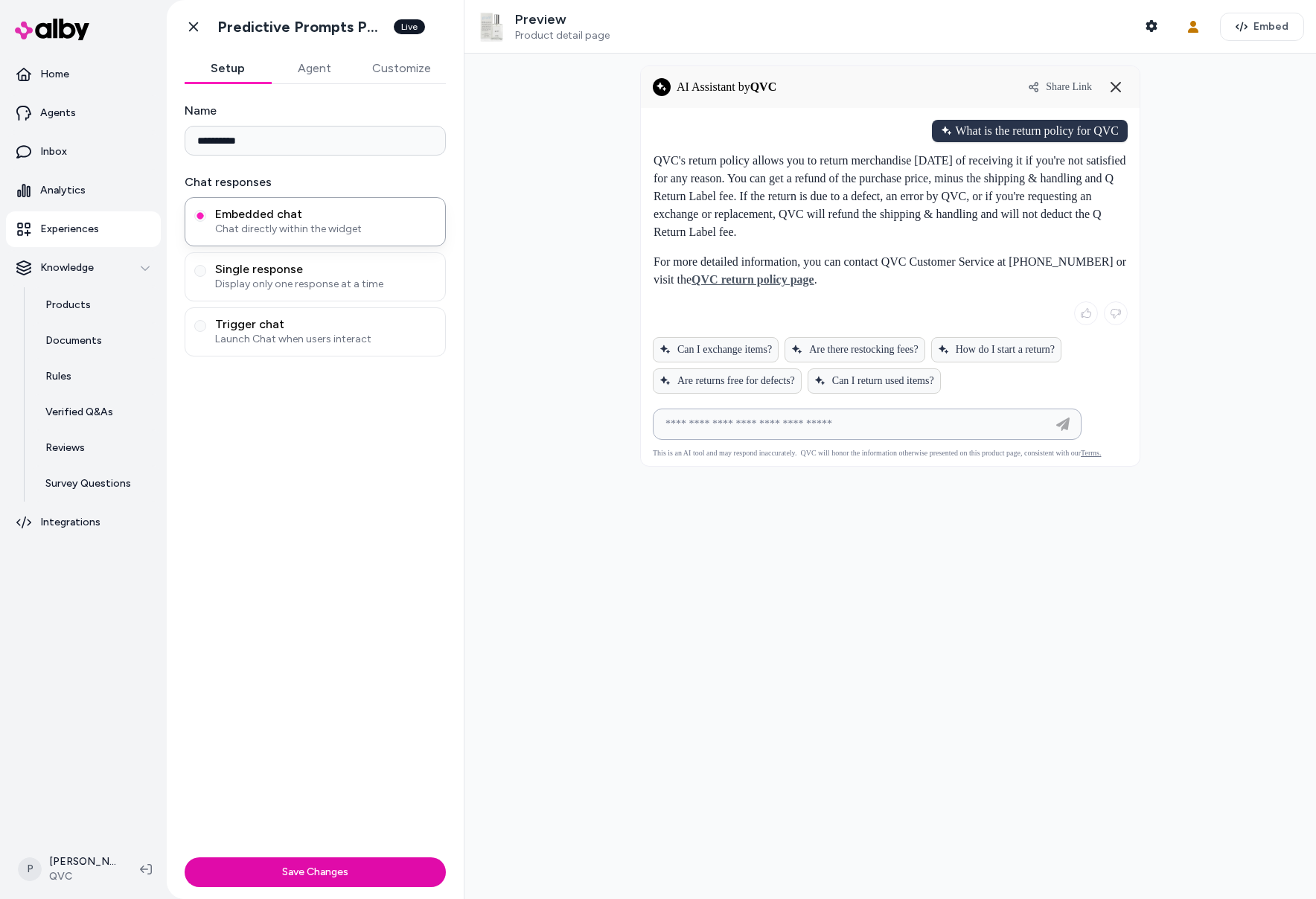
click at [732, 429] on input at bounding box center [852, 424] width 391 height 18
type input "**********"
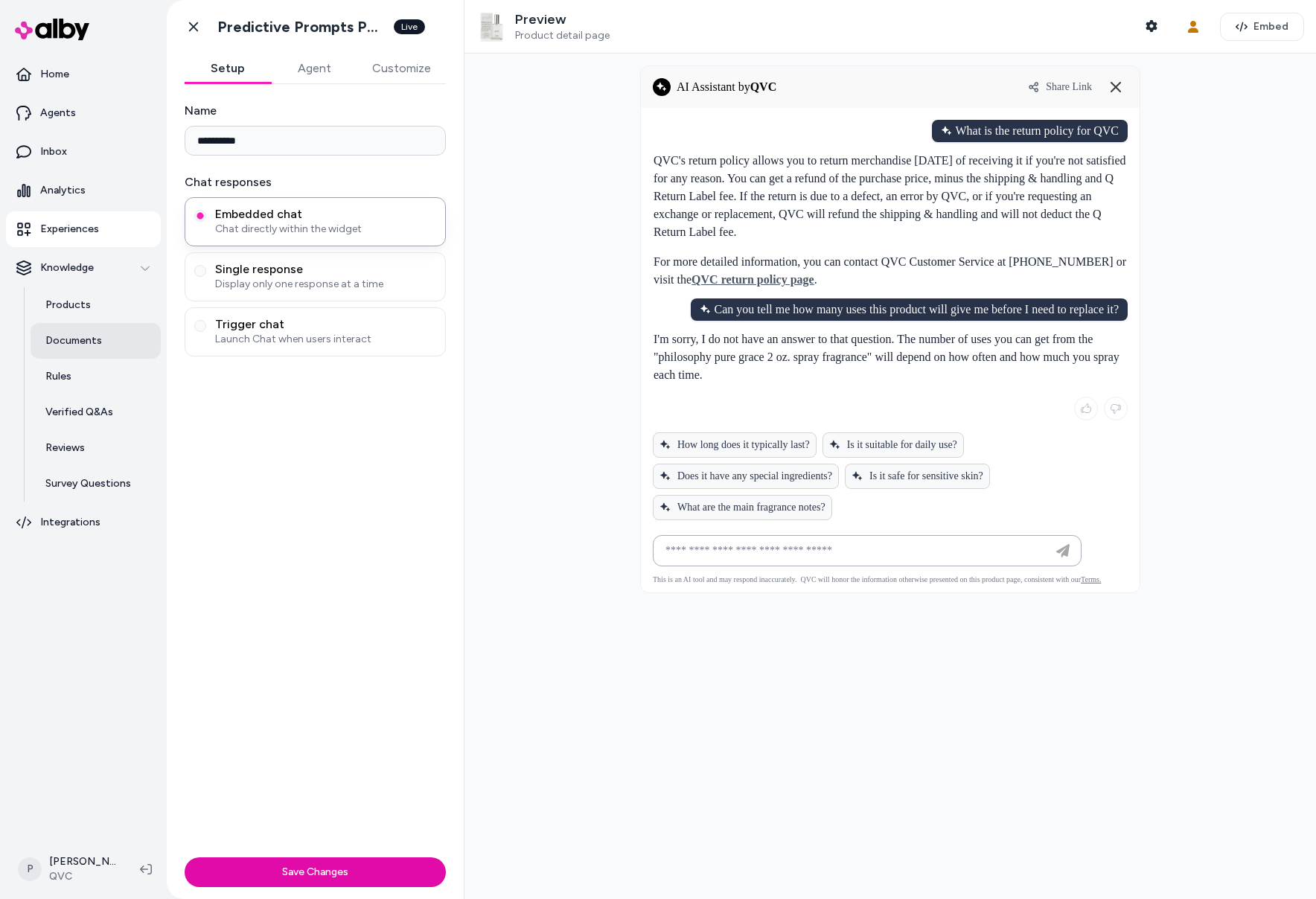
click at [64, 345] on p "Documents" at bounding box center [74, 341] width 56 height 15
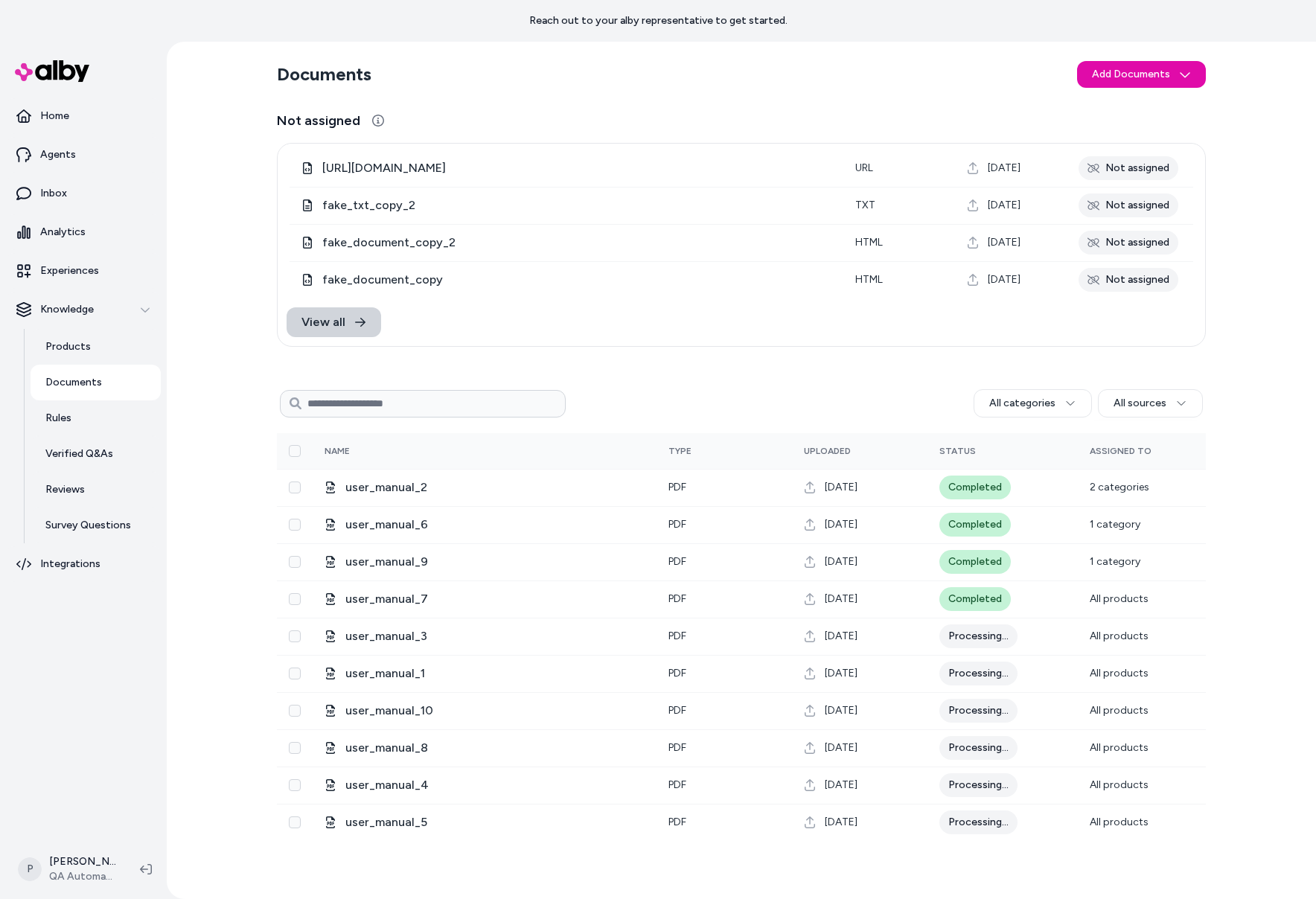
click at [362, 318] on icon at bounding box center [360, 323] width 12 height 12
